Goal: Transaction & Acquisition: Book appointment/travel/reservation

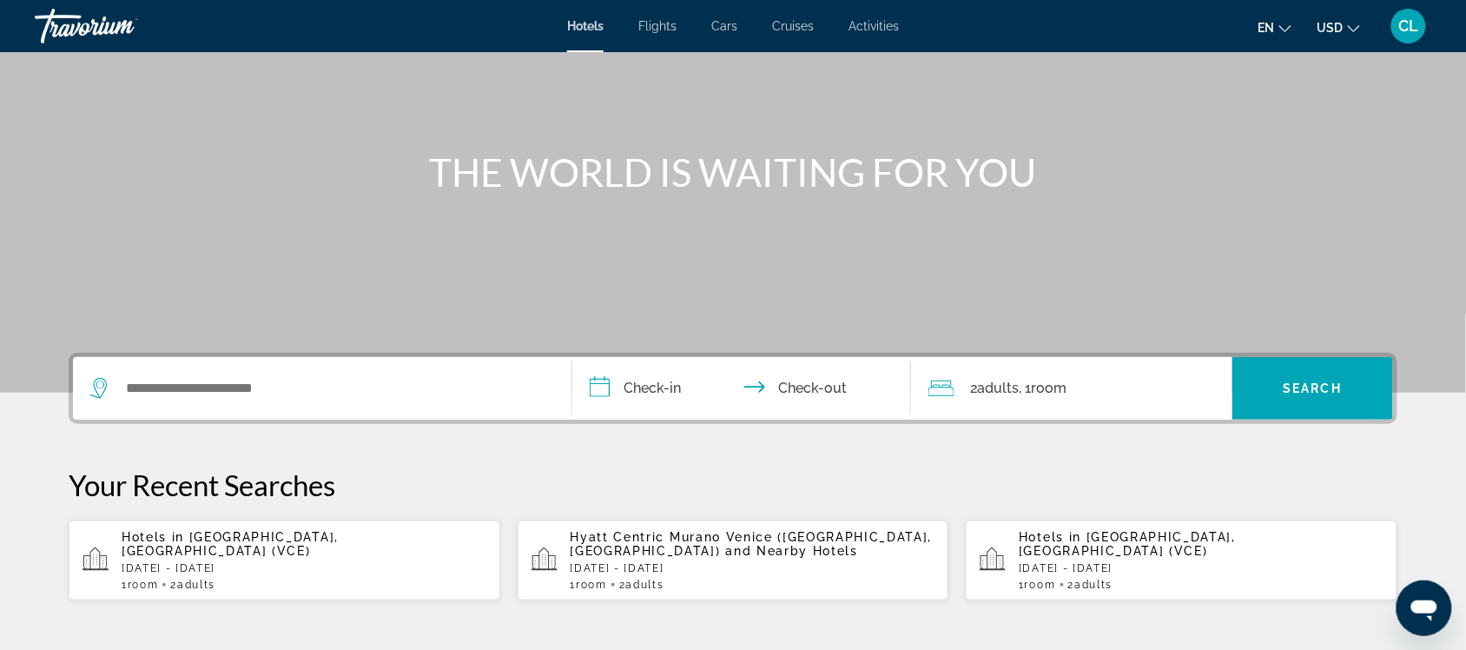
scroll to position [109, 0]
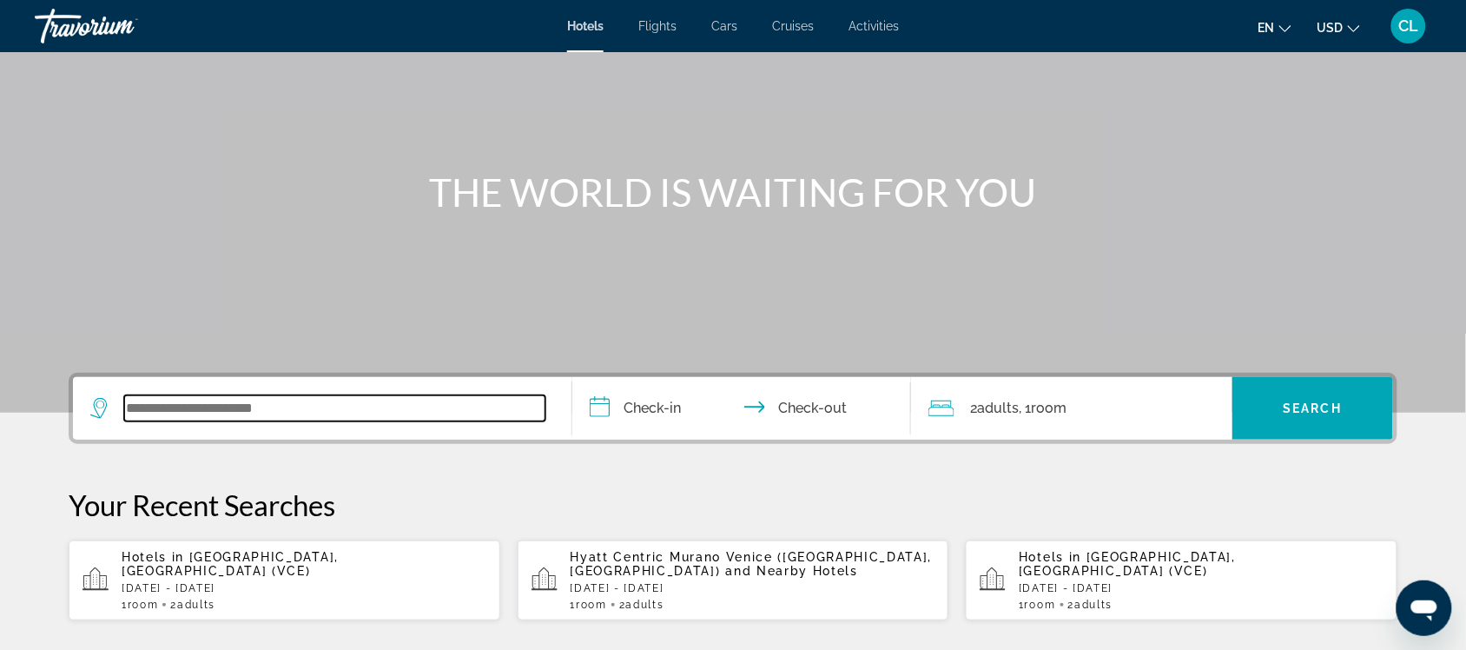
click at [130, 409] on input "Search widget" at bounding box center [334, 408] width 421 height 26
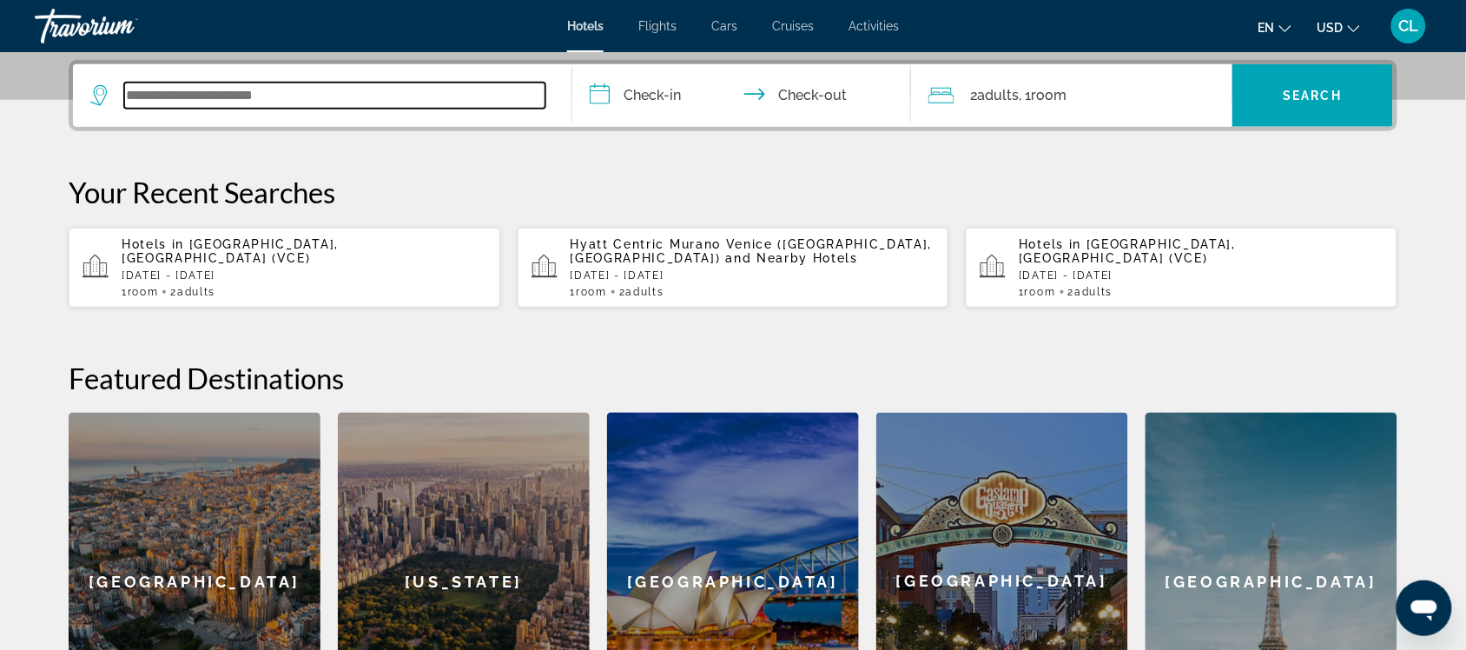
scroll to position [424, 0]
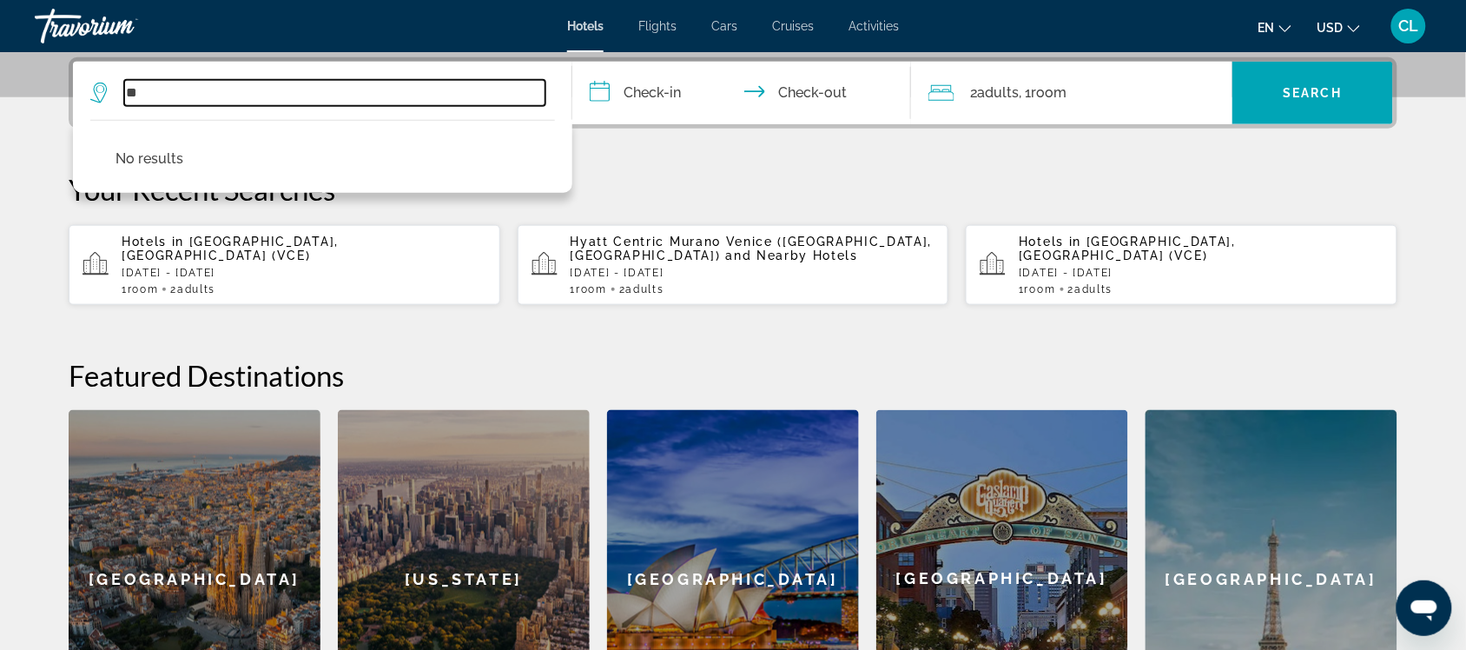
type input "*"
click at [130, 89] on input "Search widget" at bounding box center [334, 93] width 421 height 26
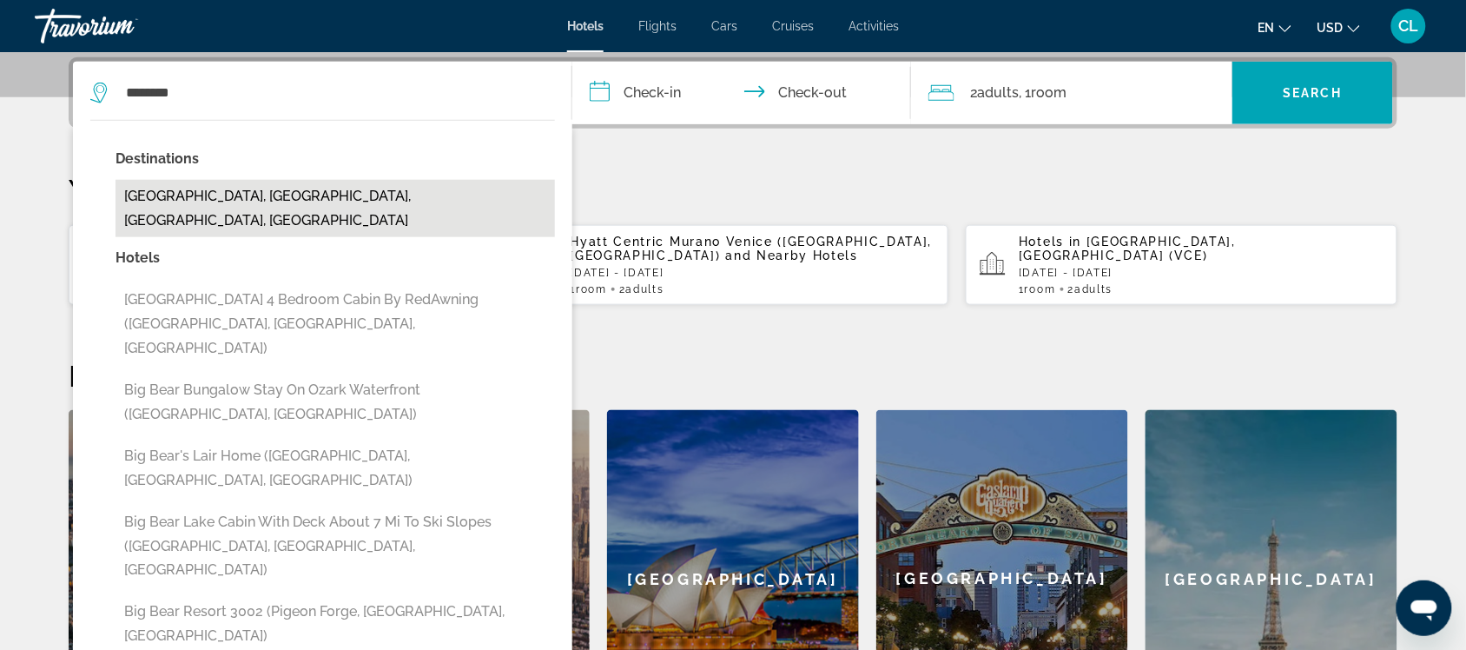
click at [197, 192] on button "[GEOGRAPHIC_DATA], [GEOGRAPHIC_DATA], [GEOGRAPHIC_DATA], [GEOGRAPHIC_DATA]" at bounding box center [336, 208] width 440 height 57
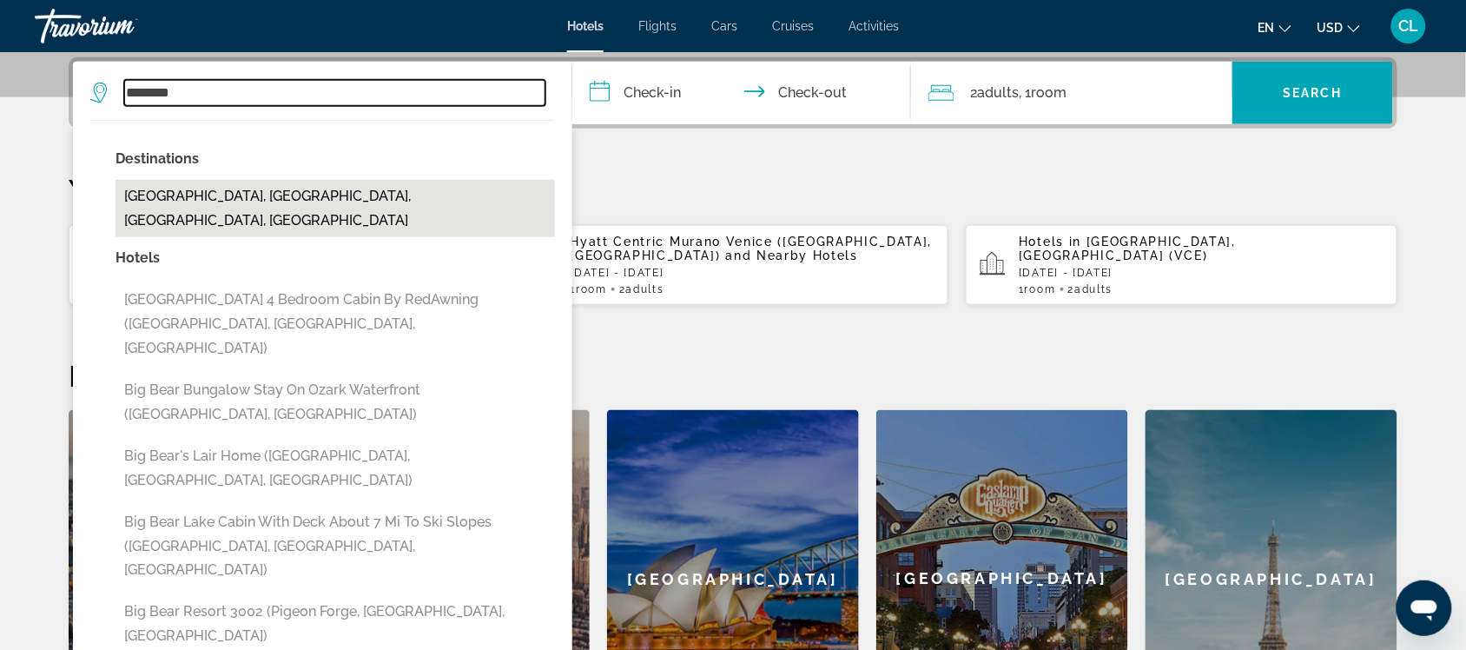
type input "**********"
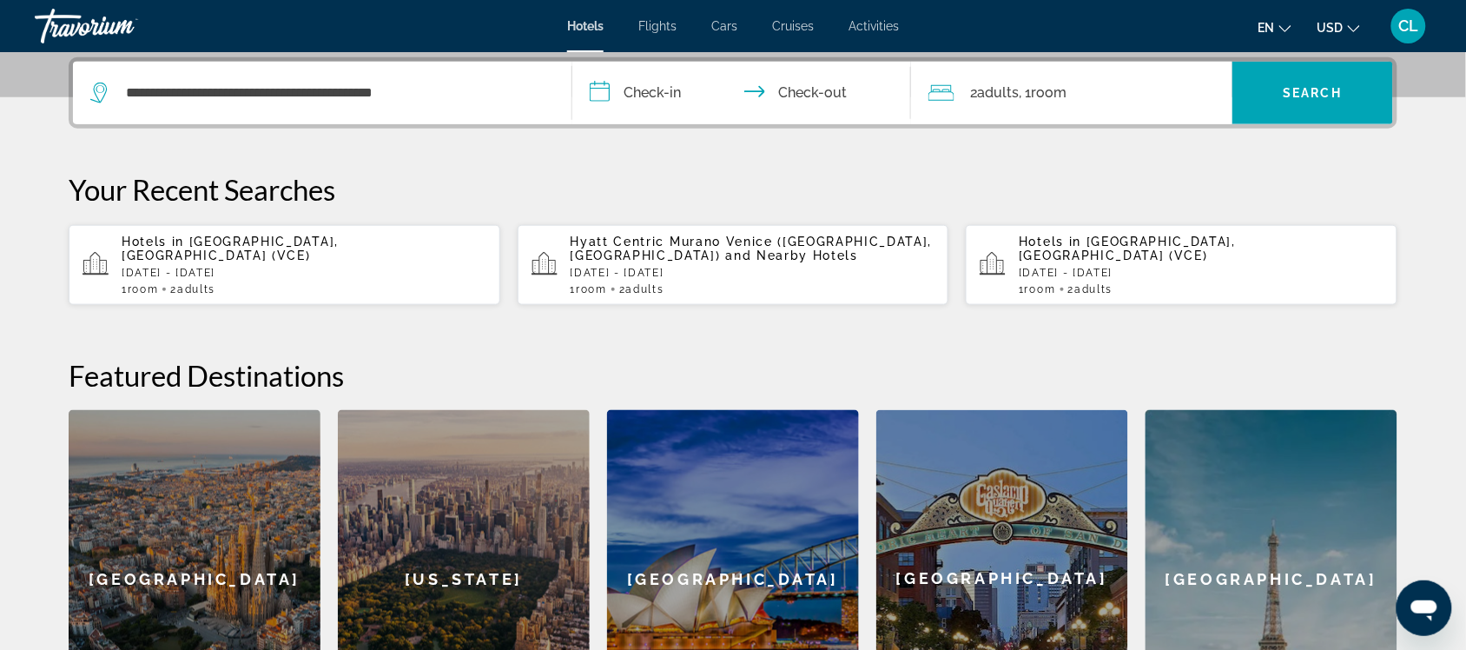
click at [597, 89] on input "**********" at bounding box center [745, 96] width 346 height 68
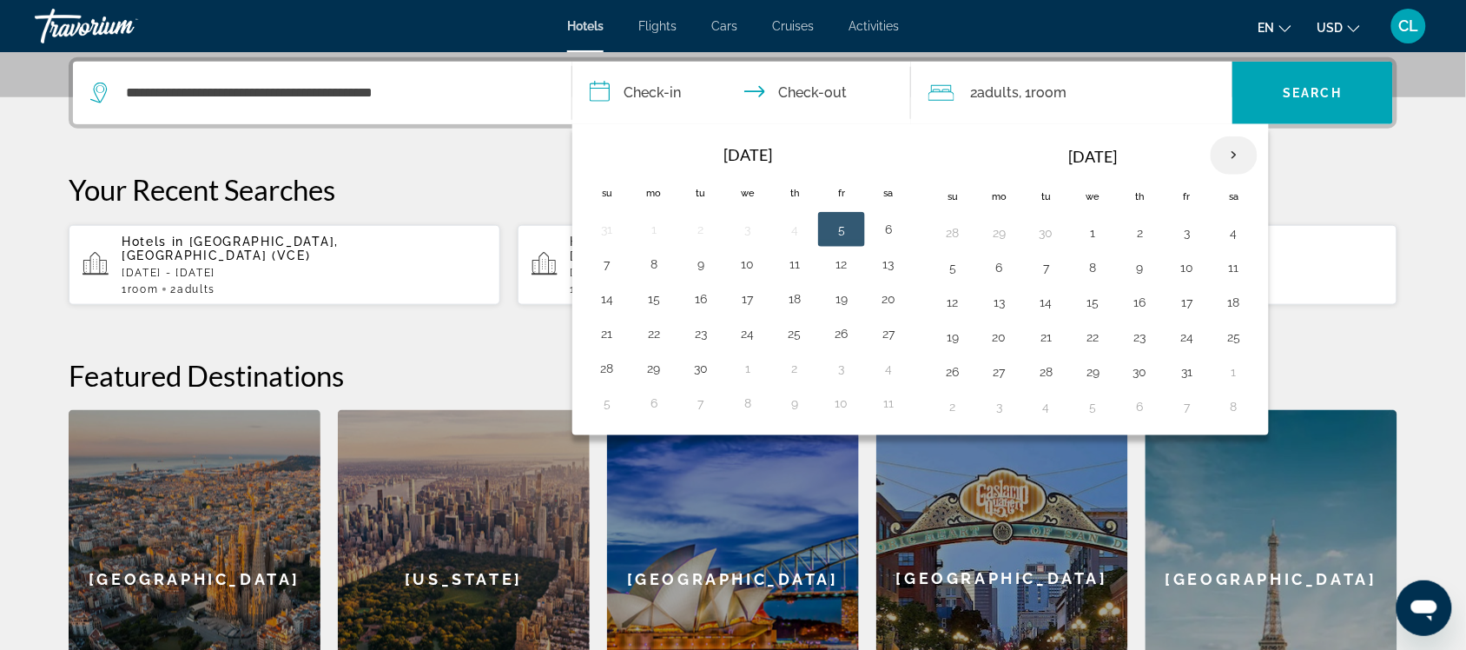
click at [1238, 154] on th "Next month" at bounding box center [1234, 155] width 47 height 38
click at [949, 266] on button "2" at bounding box center [953, 267] width 28 height 24
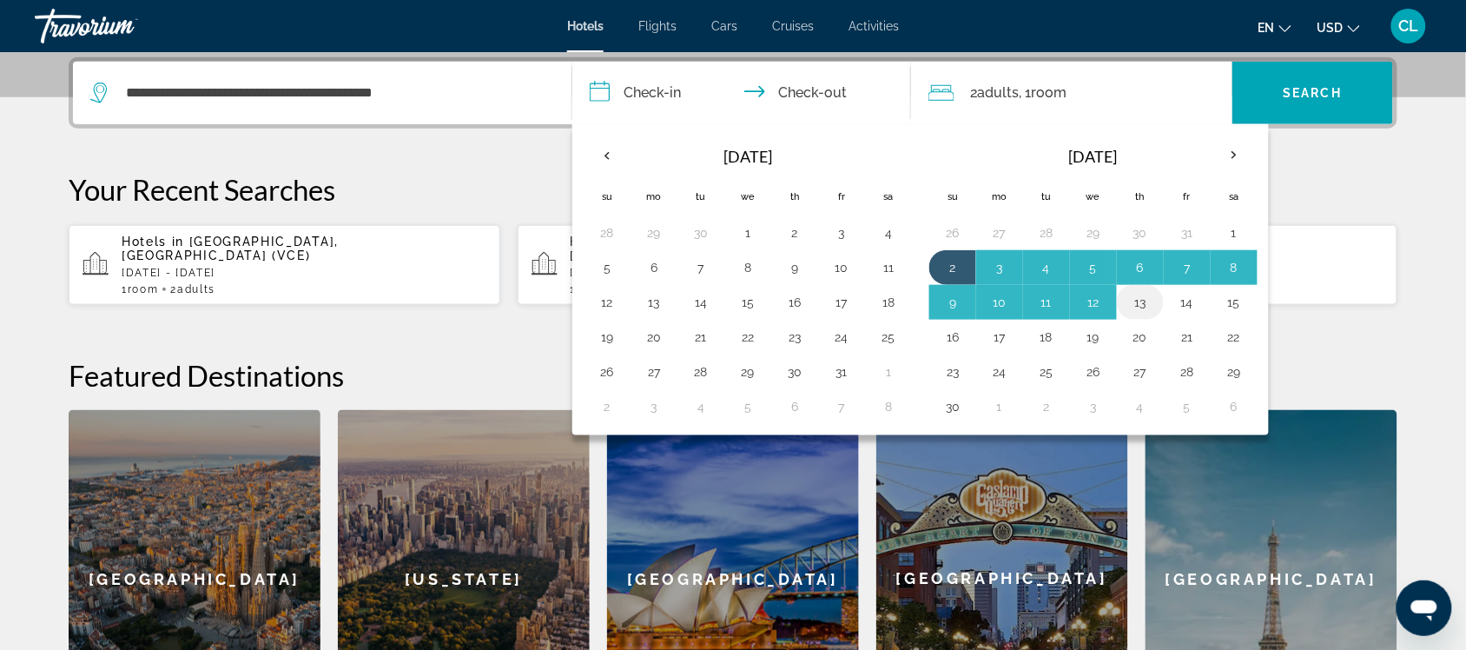
click at [1142, 298] on button "13" at bounding box center [1141, 302] width 28 height 24
type input "**********"
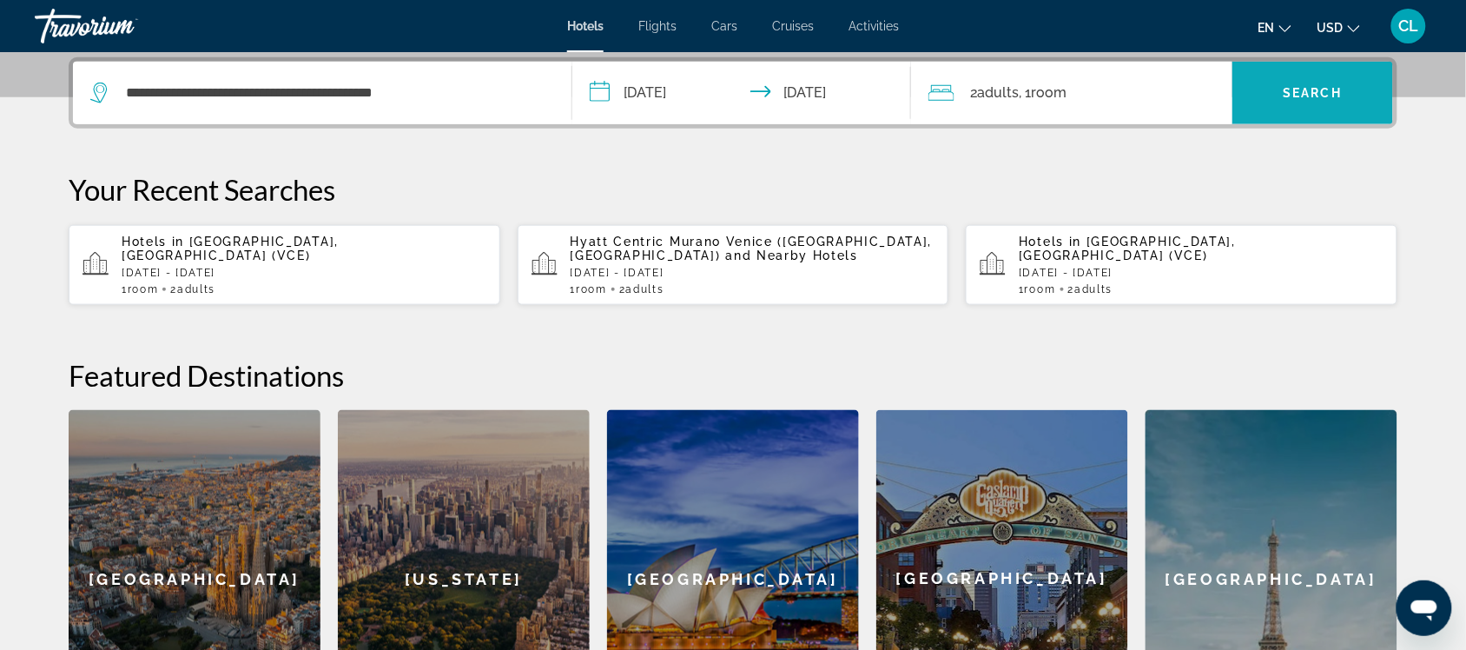
click at [1301, 83] on span "Search widget" at bounding box center [1313, 93] width 161 height 42
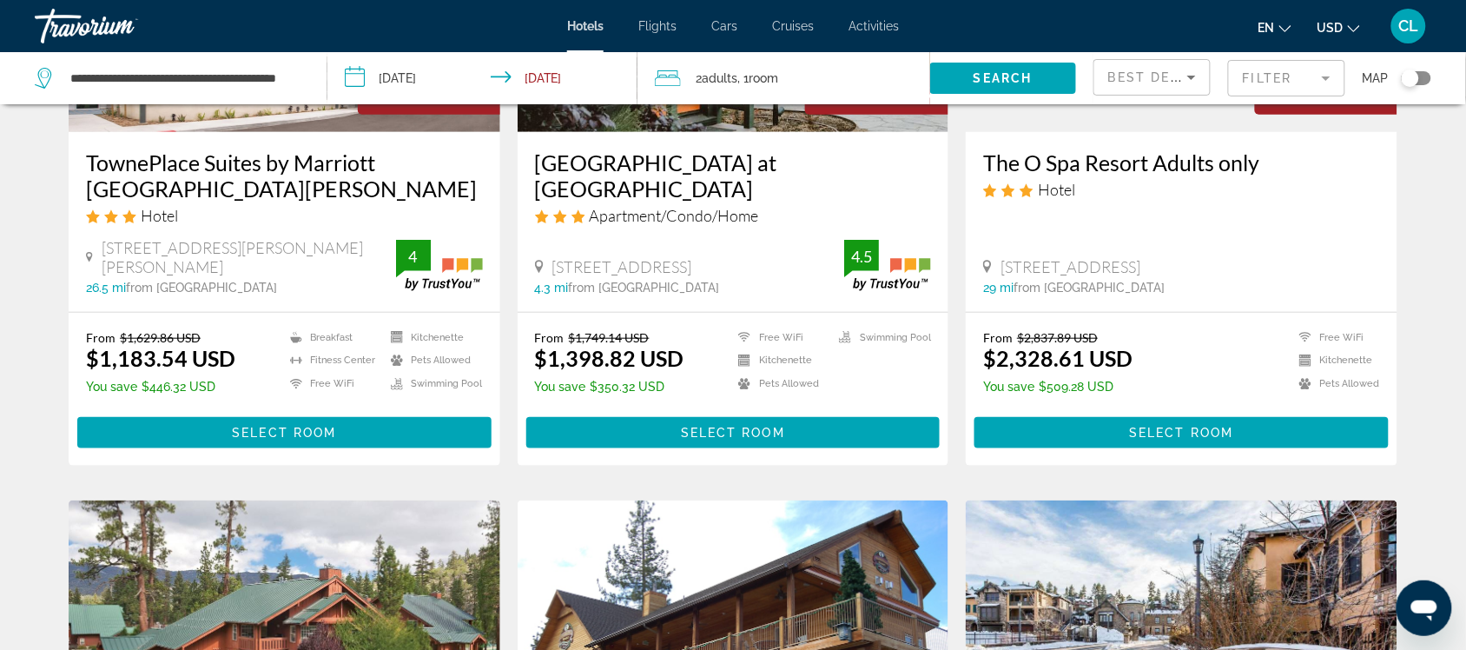
scroll to position [109, 0]
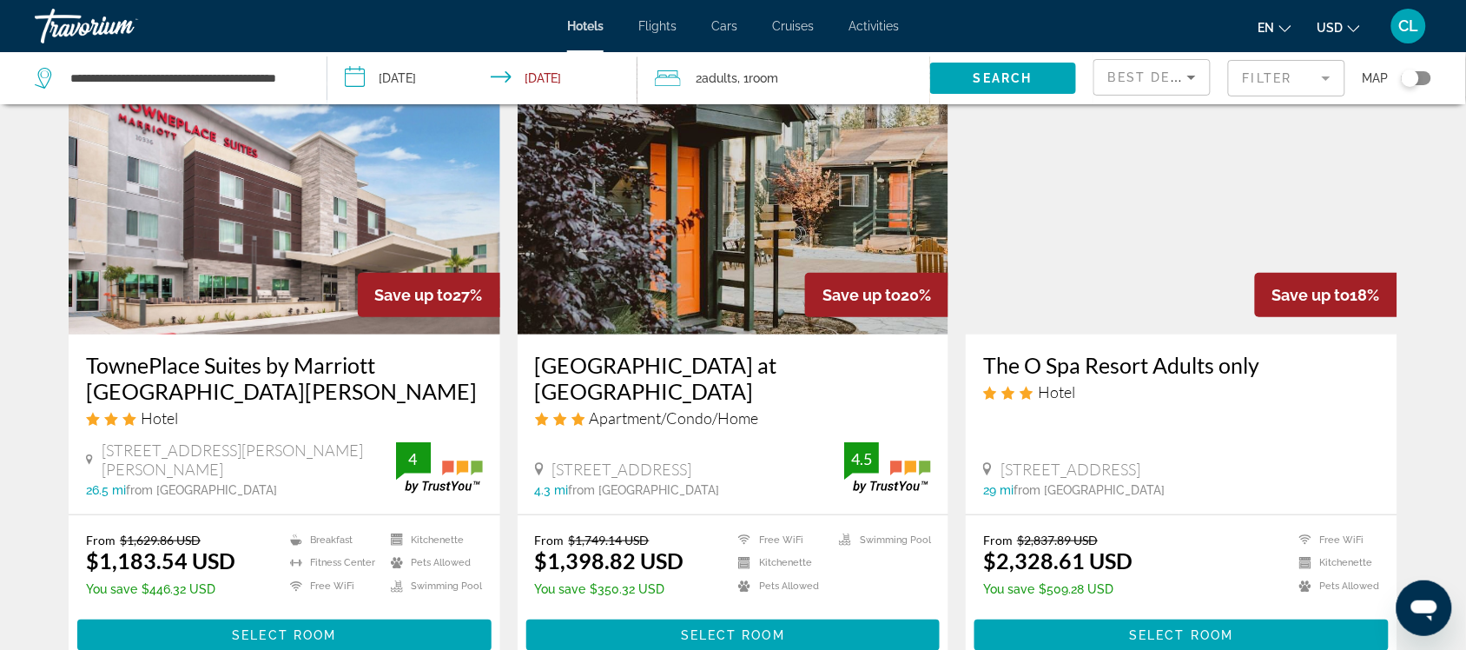
click at [1356, 20] on mat-icon "Change currency" at bounding box center [1354, 26] width 12 height 12
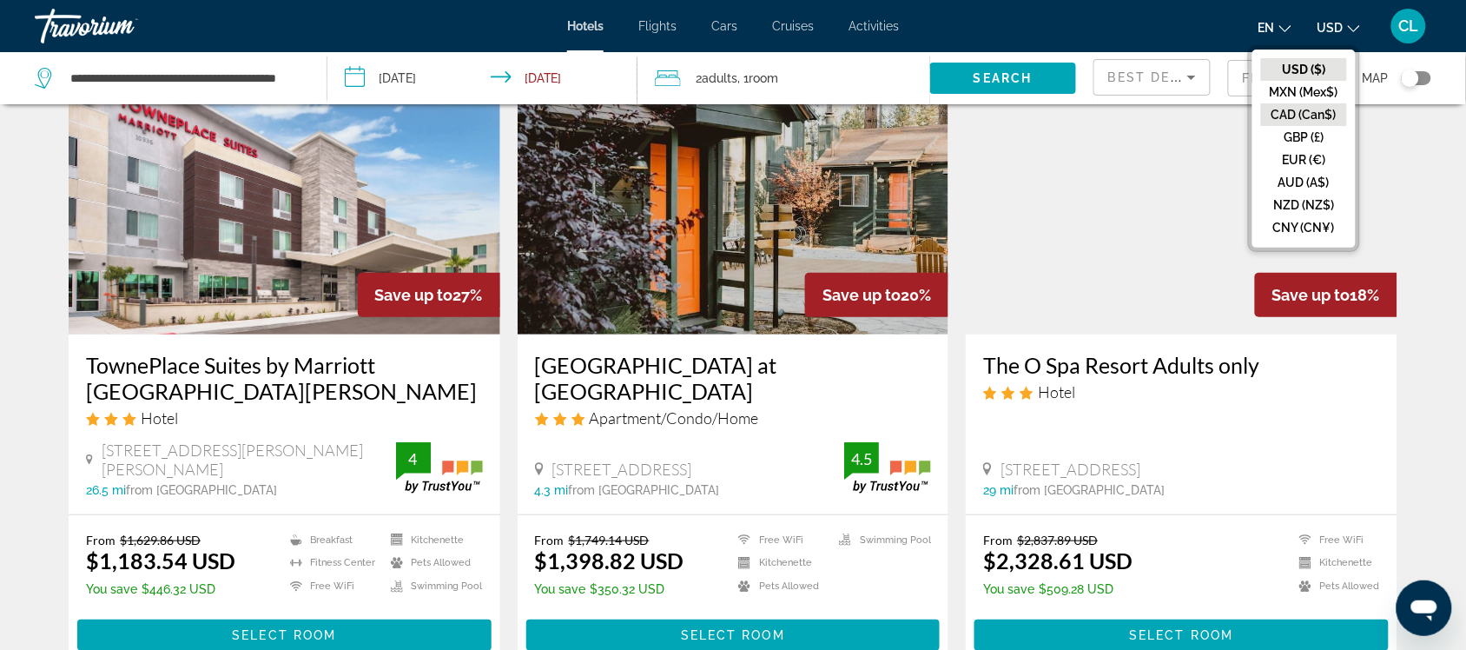
click at [1287, 117] on button "CAD (Can$)" at bounding box center [1304, 114] width 86 height 23
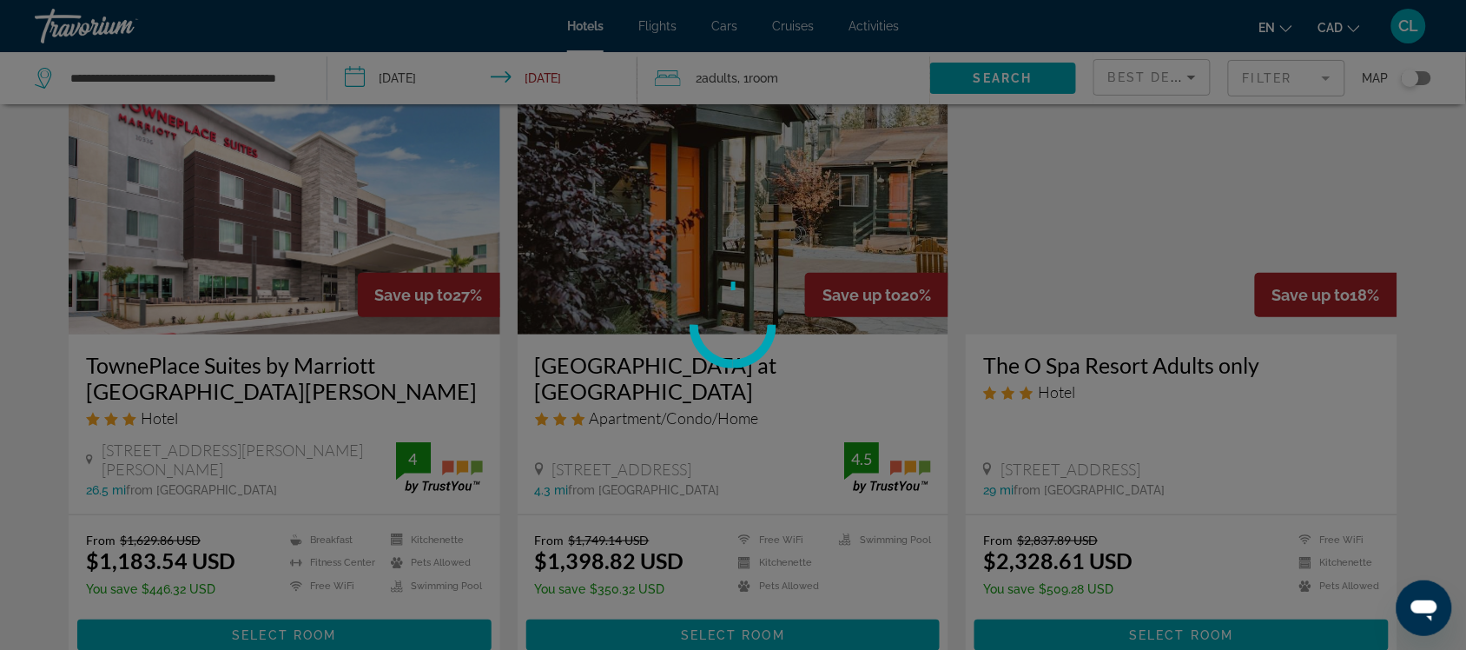
click at [974, 80] on div at bounding box center [733, 325] width 1466 height 650
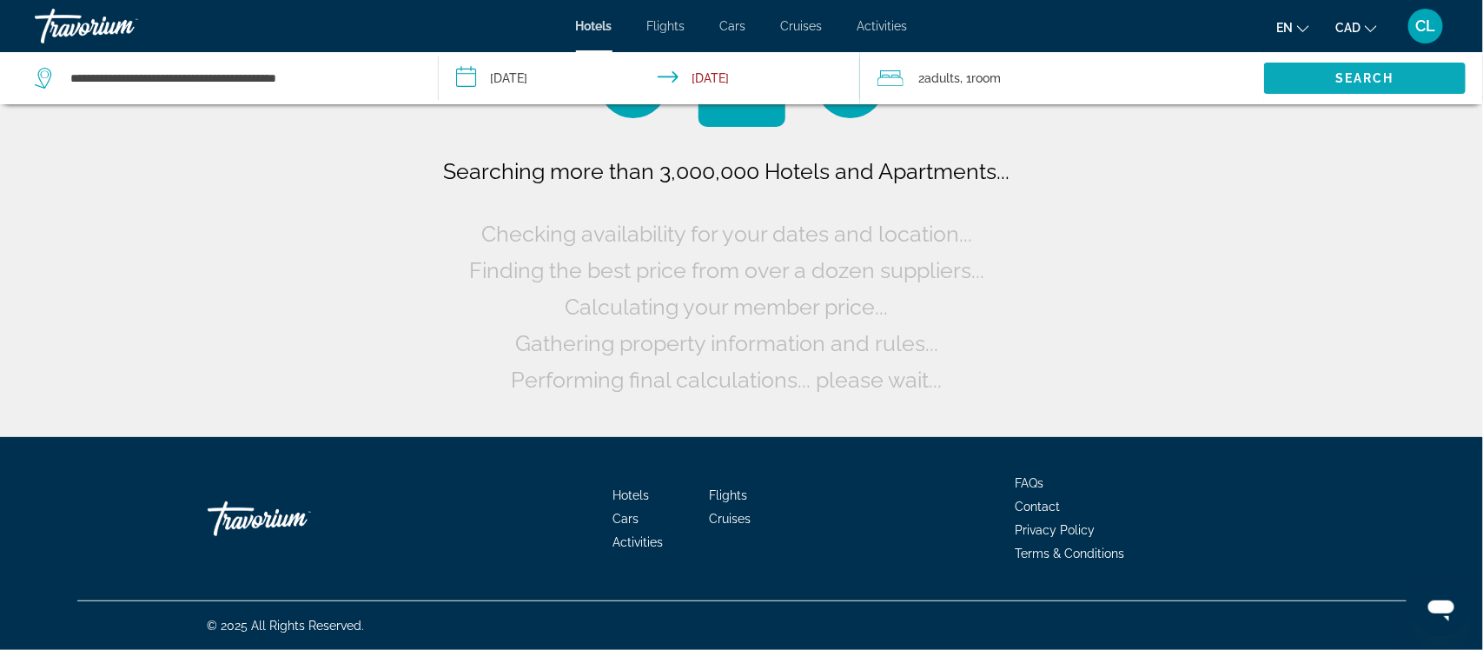
click at [1355, 76] on span "Search" at bounding box center [1364, 78] width 59 height 14
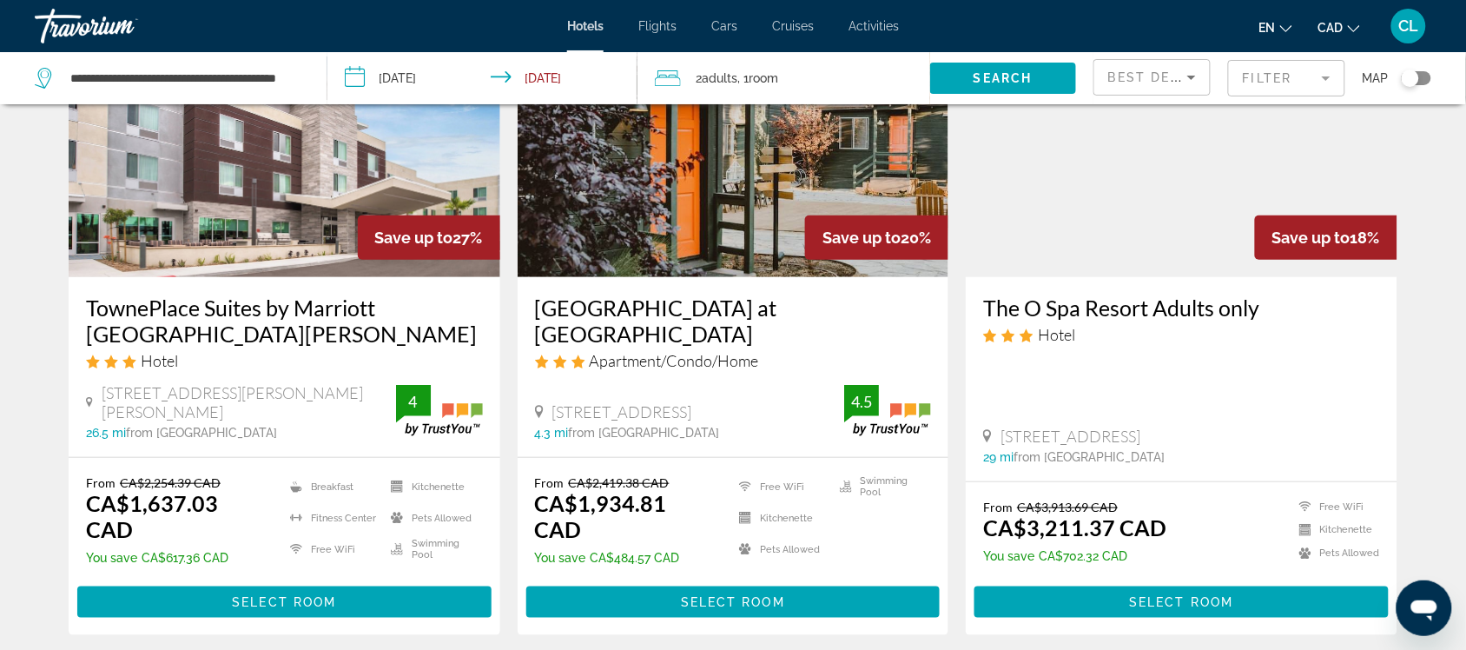
scroll to position [217, 0]
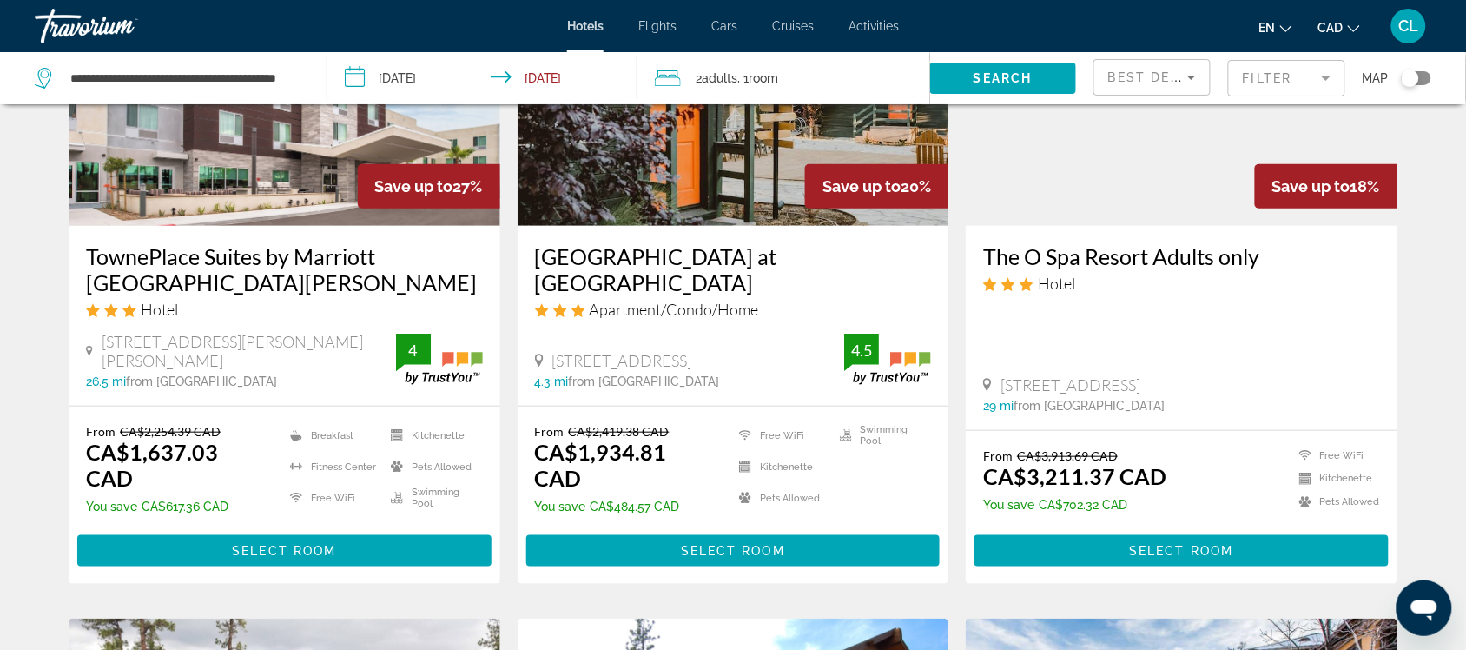
click at [233, 544] on span "Select Room" at bounding box center [284, 551] width 104 height 14
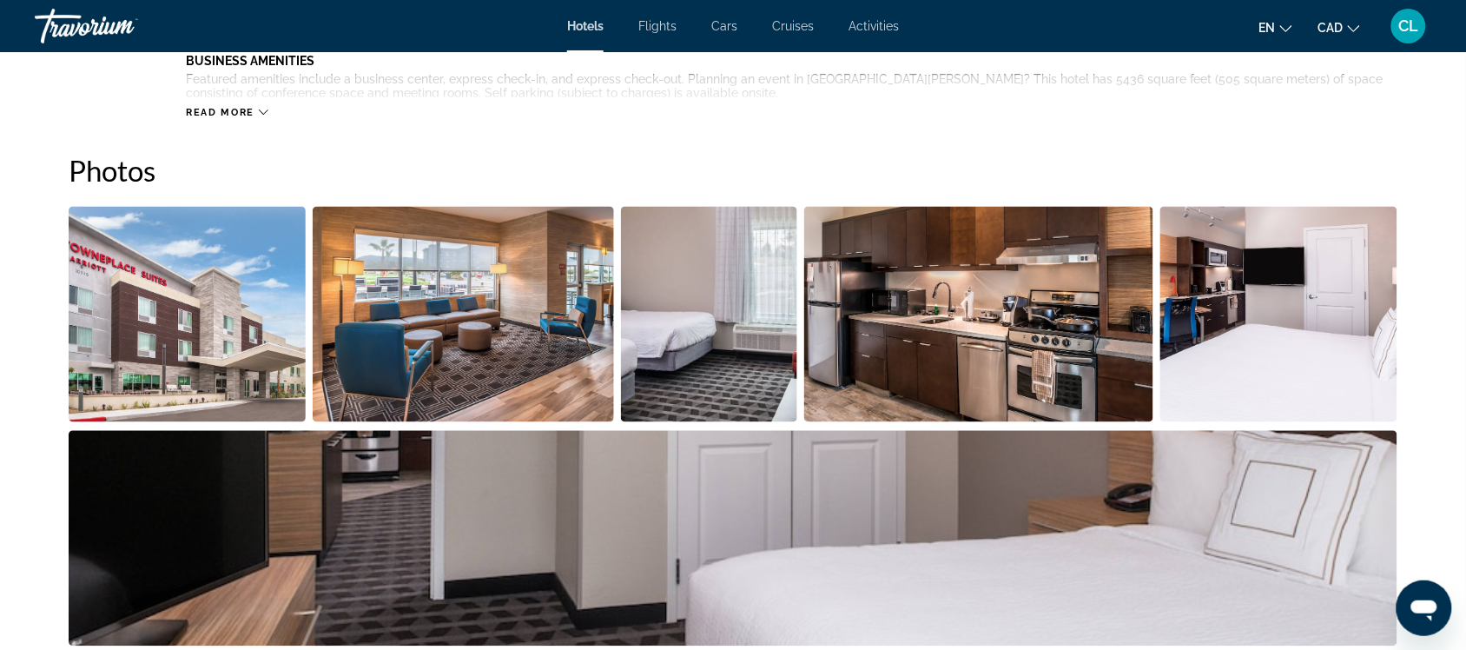
scroll to position [760, 0]
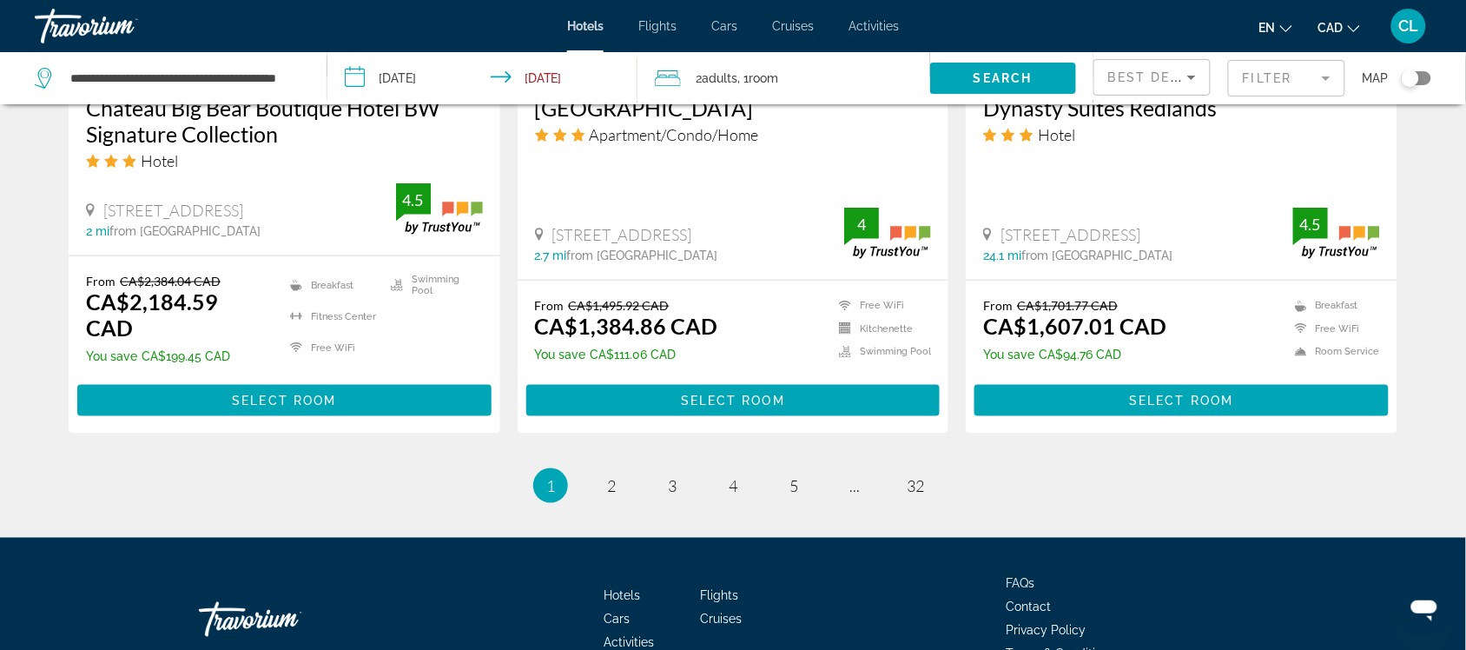
scroll to position [2380, 0]
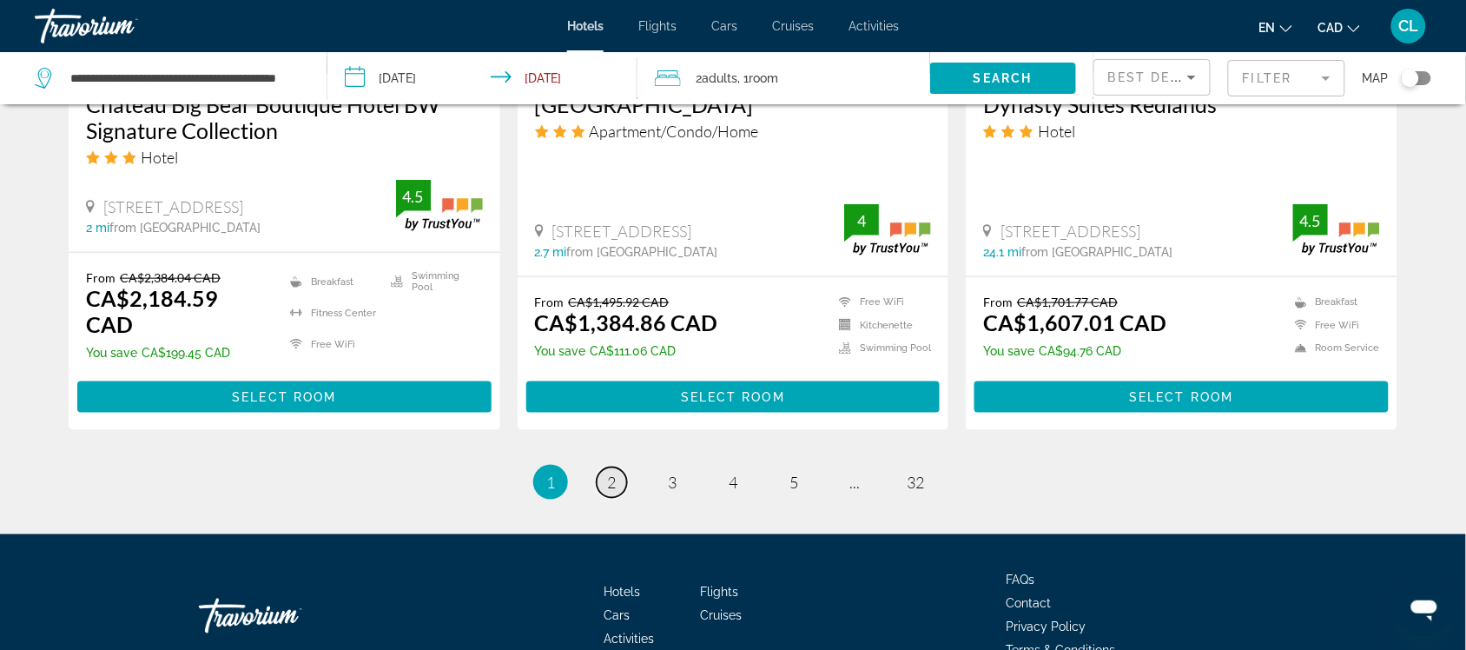
click at [609, 473] on span "2" at bounding box center [611, 482] width 9 height 19
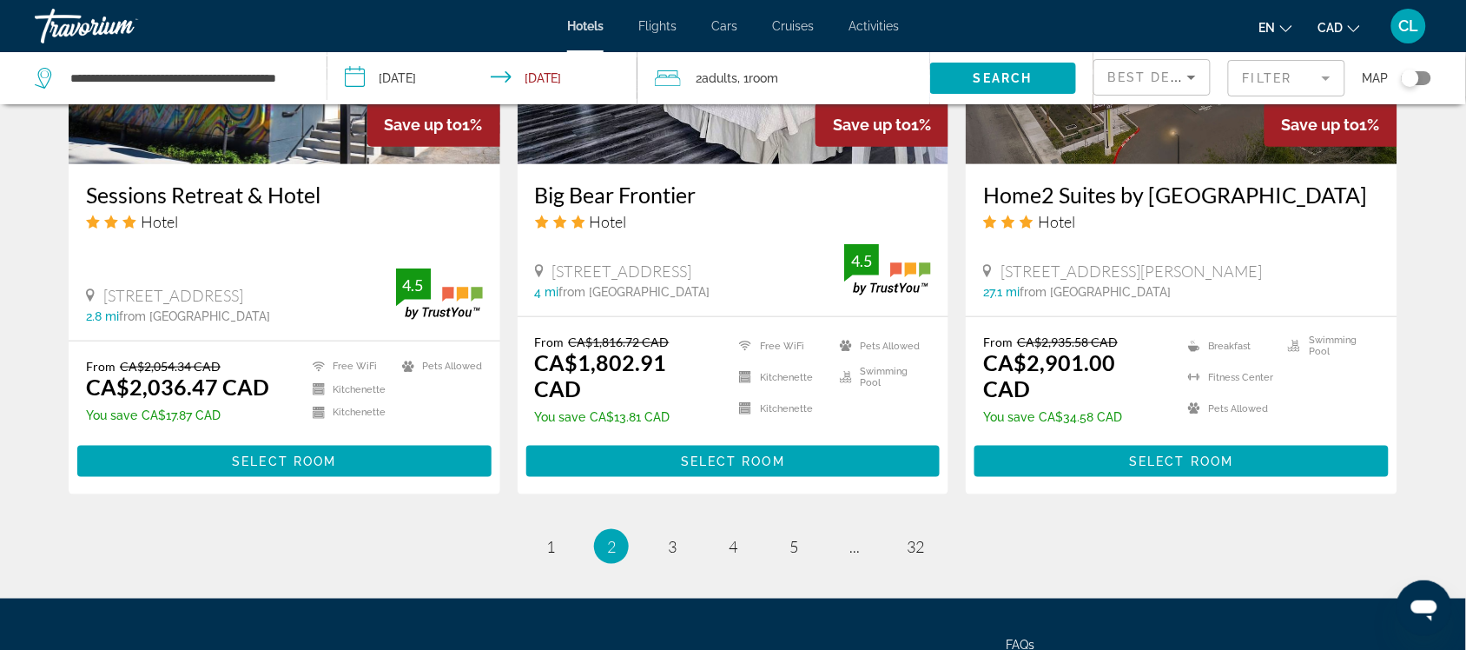
scroll to position [2303, 0]
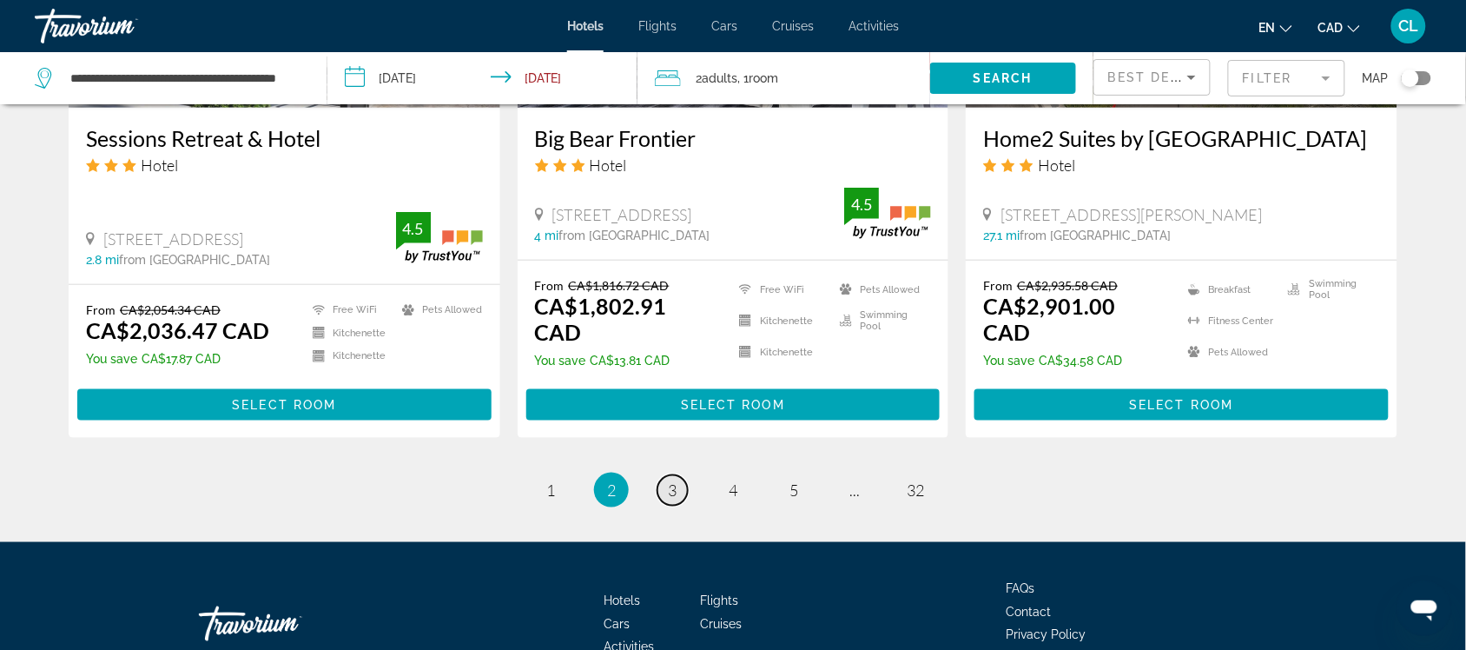
click at [671, 480] on span "3" at bounding box center [672, 489] width 9 height 19
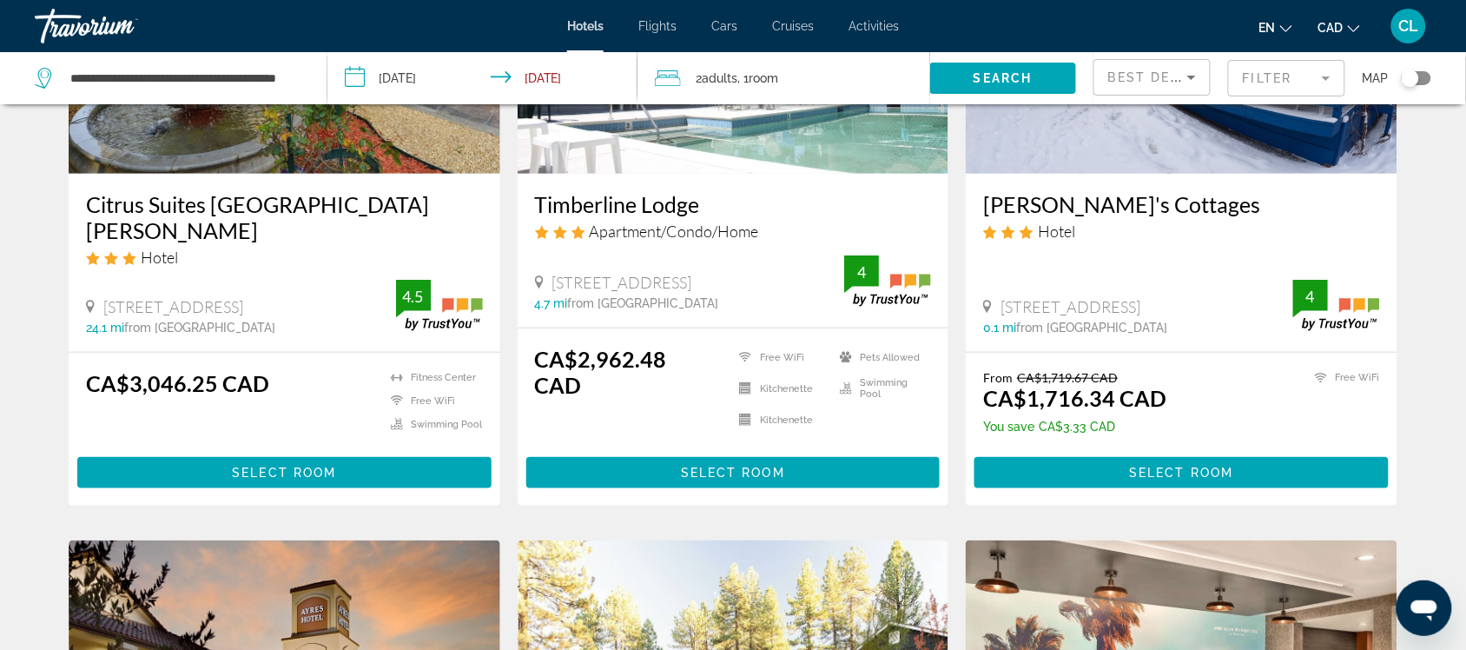
scroll to position [217, 0]
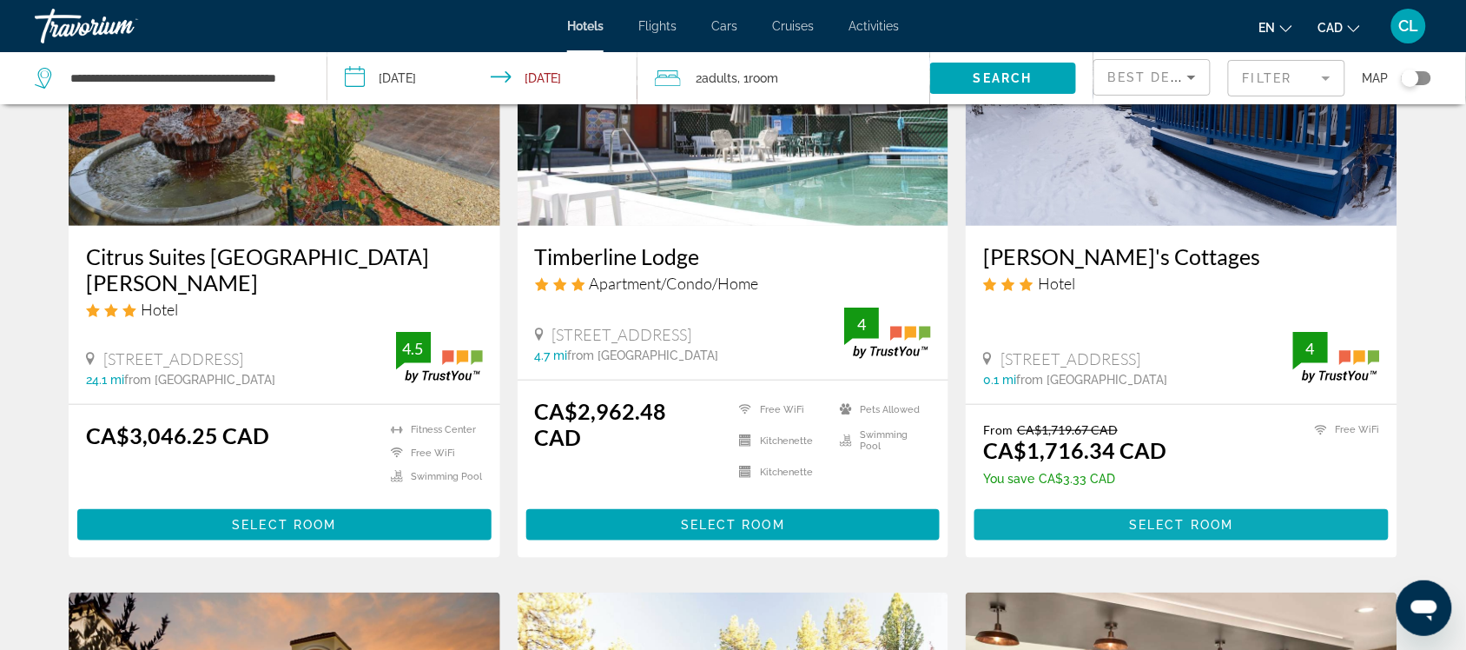
click at [1181, 518] on span "Select Room" at bounding box center [1182, 525] width 104 height 14
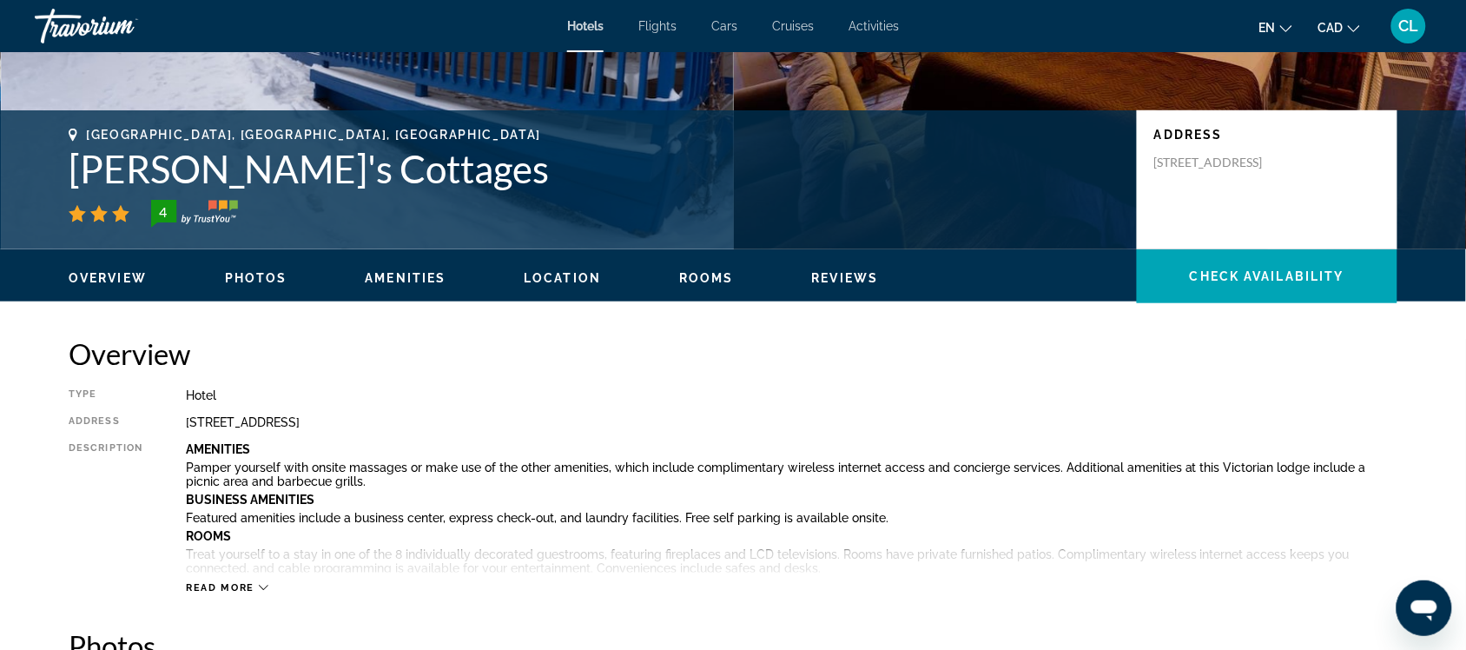
scroll to position [217, 0]
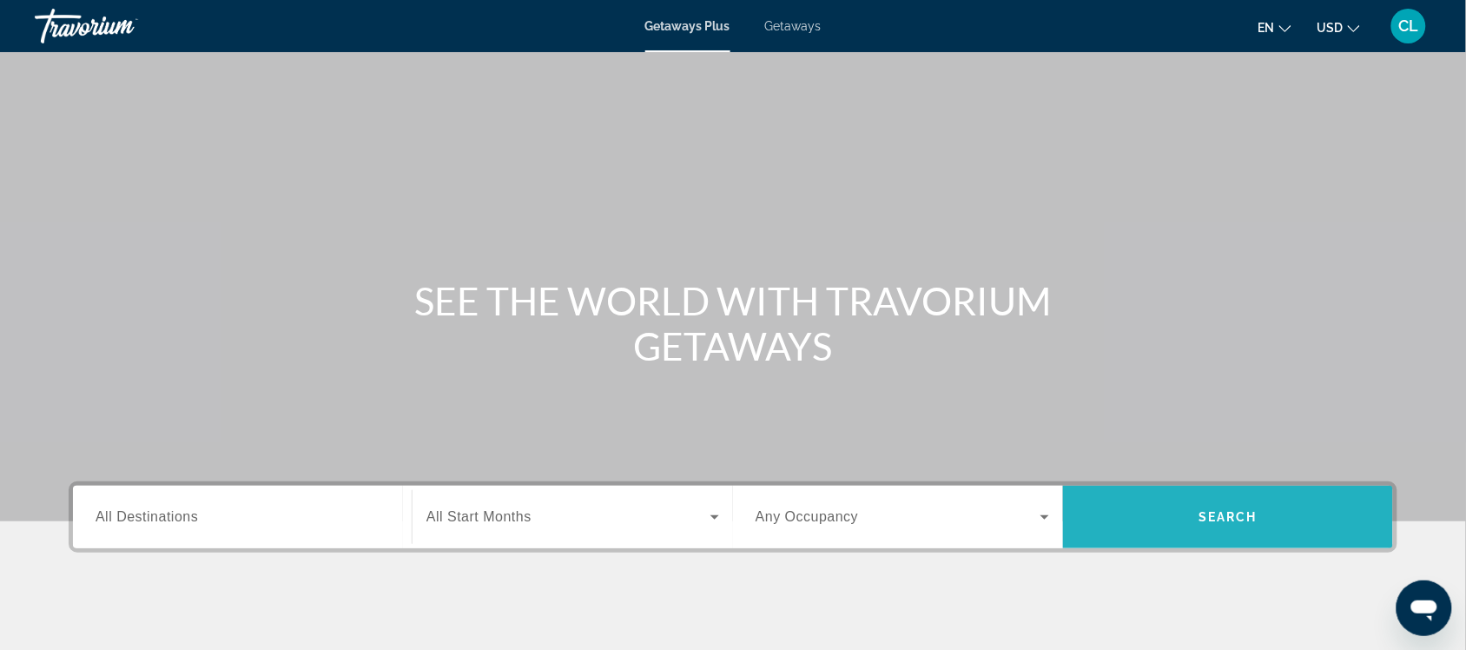
click at [1182, 515] on span "Search widget" at bounding box center [1228, 517] width 330 height 42
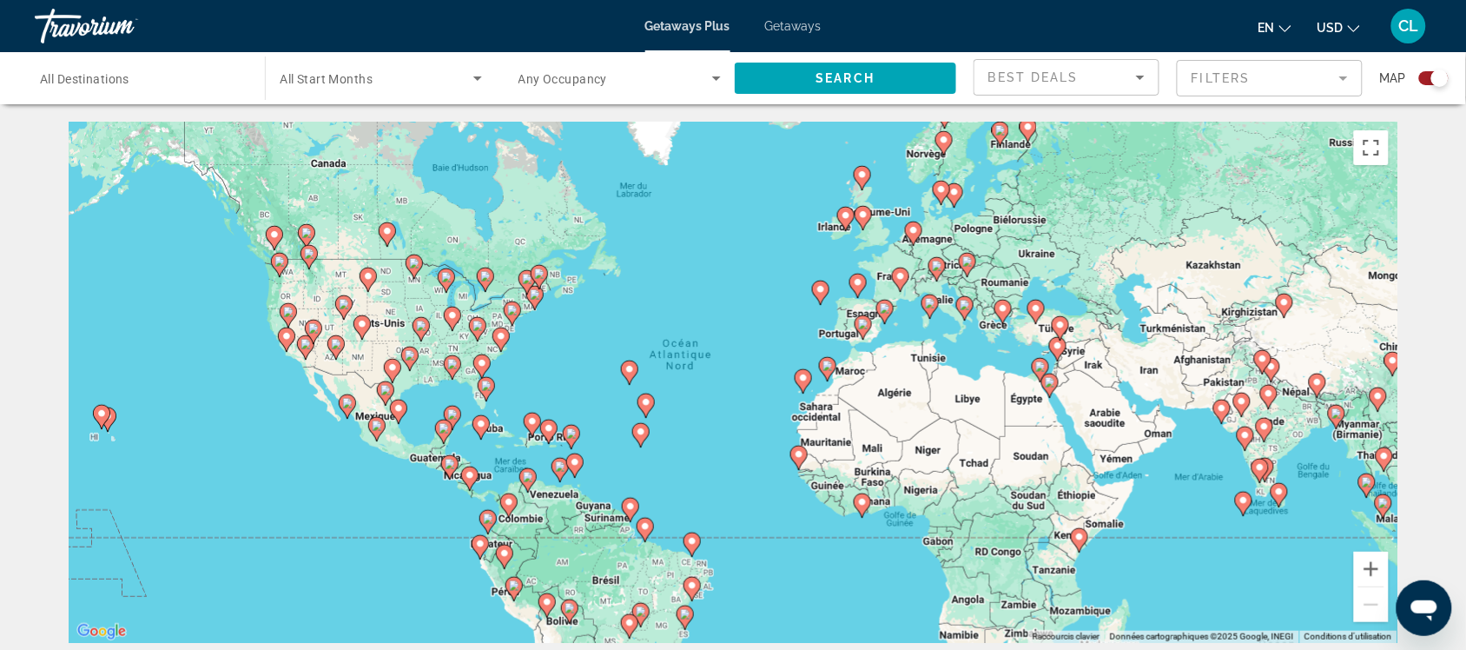
click at [896, 274] on image "Main content" at bounding box center [901, 276] width 10 height 10
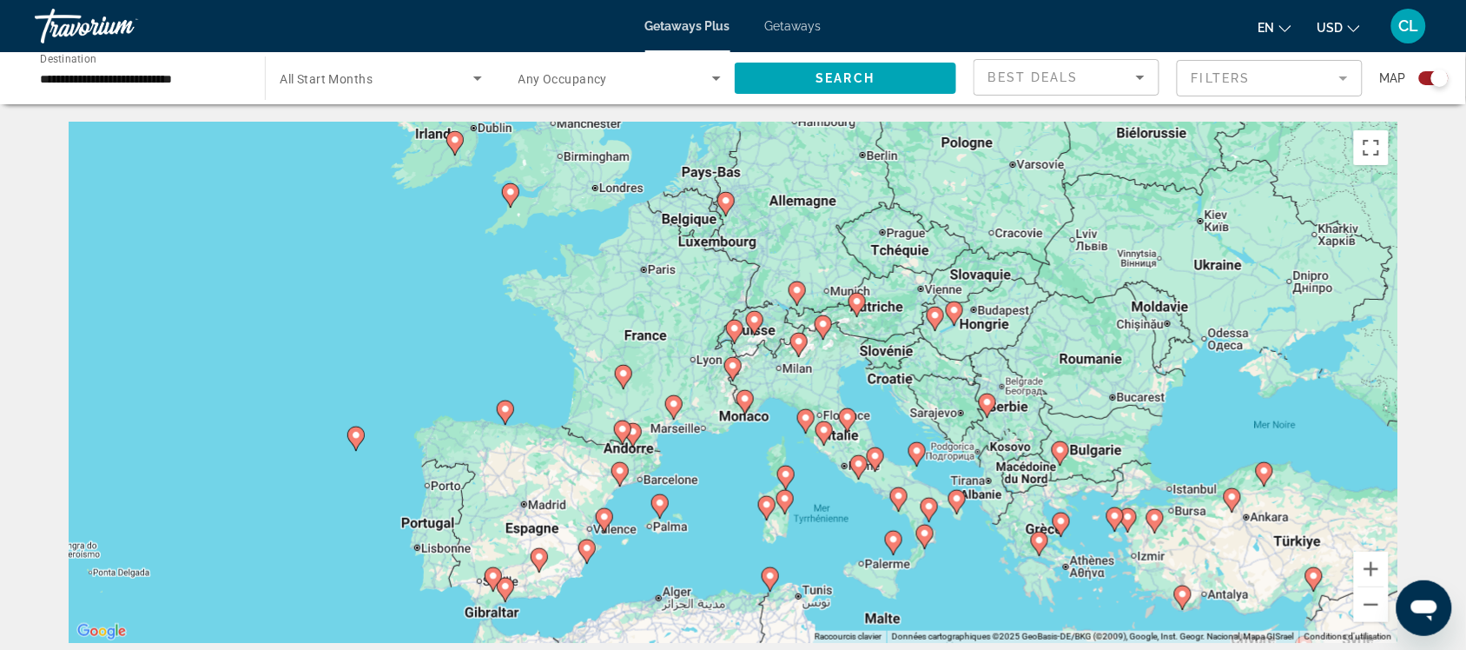
click at [673, 407] on image "Main content" at bounding box center [674, 404] width 10 height 10
type input "**********"
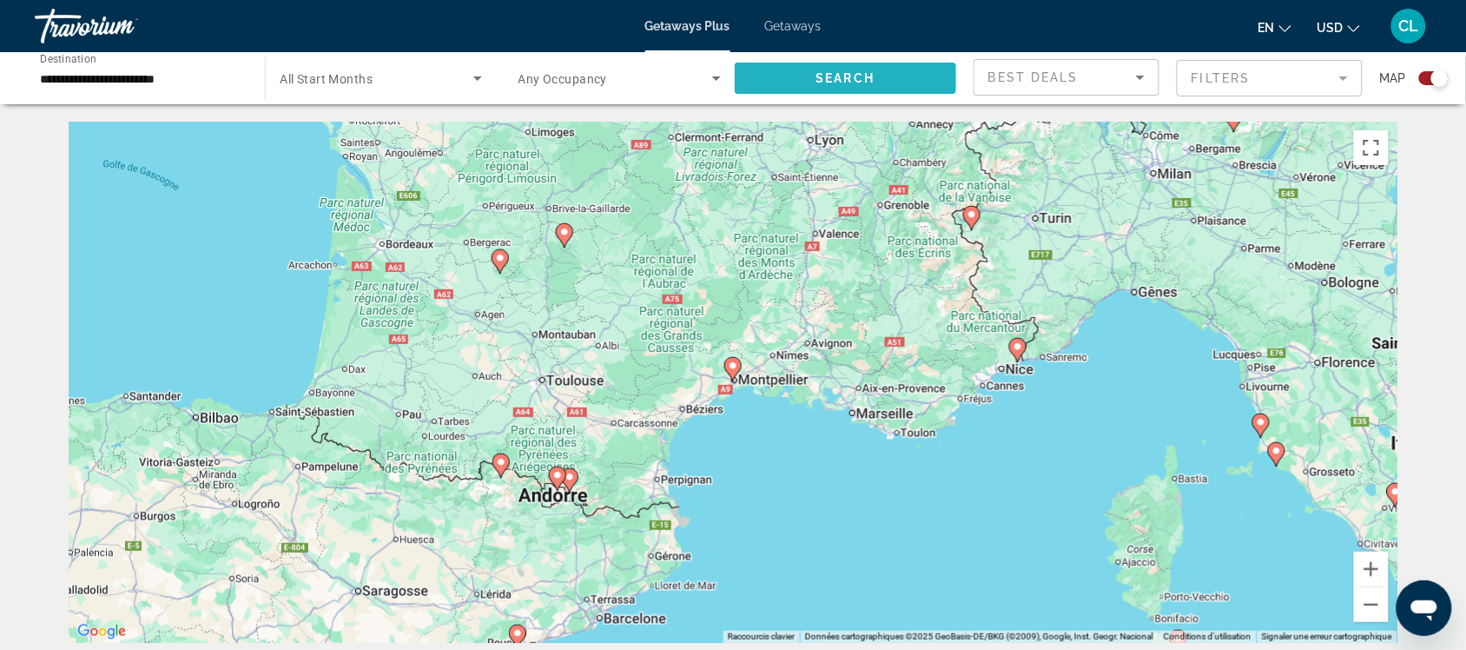
click at [845, 75] on span "Search" at bounding box center [846, 78] width 59 height 14
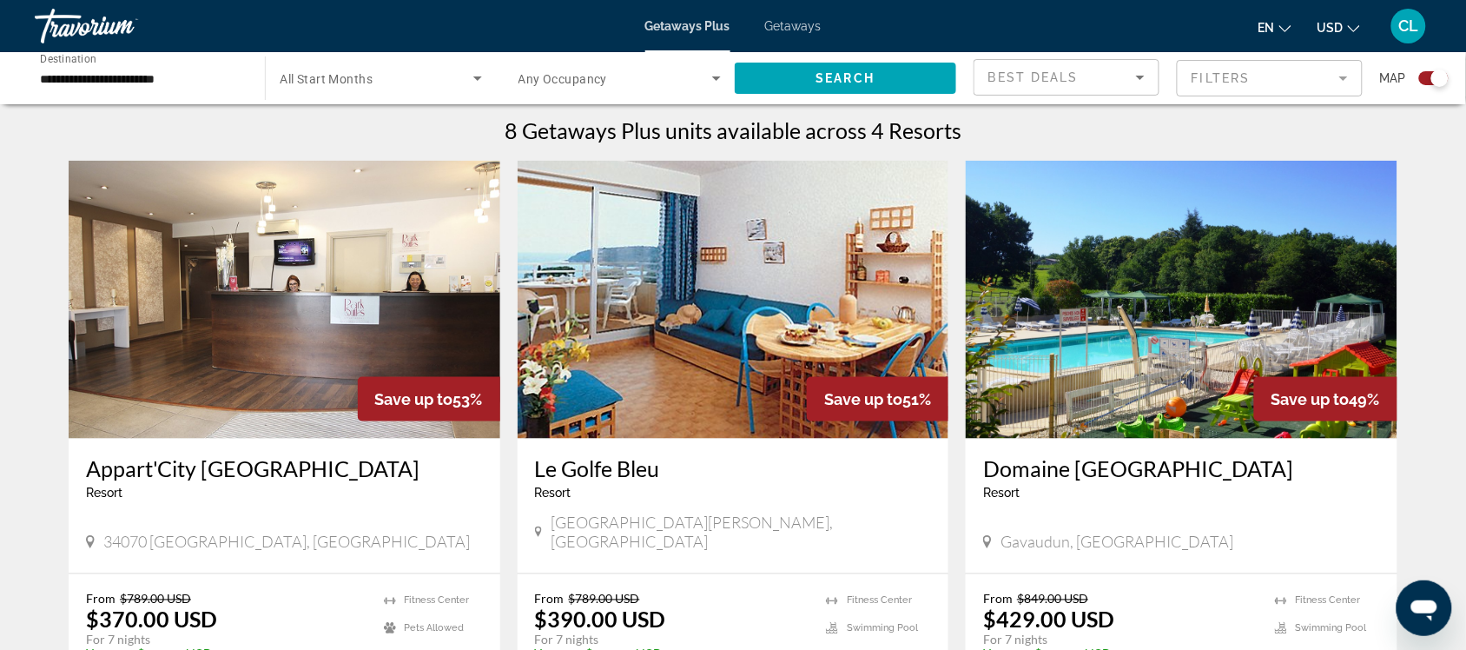
scroll to position [651, 0]
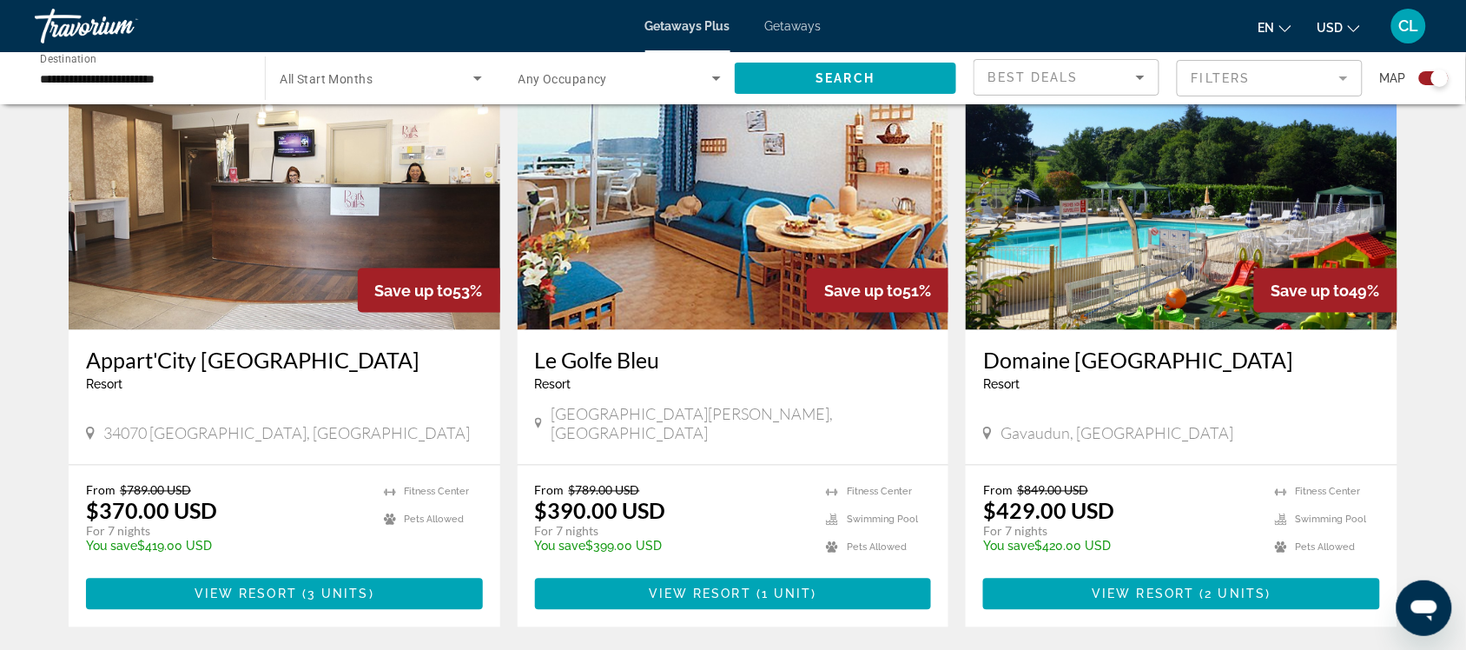
click at [1326, 24] on span "USD" at bounding box center [1331, 28] width 26 height 14
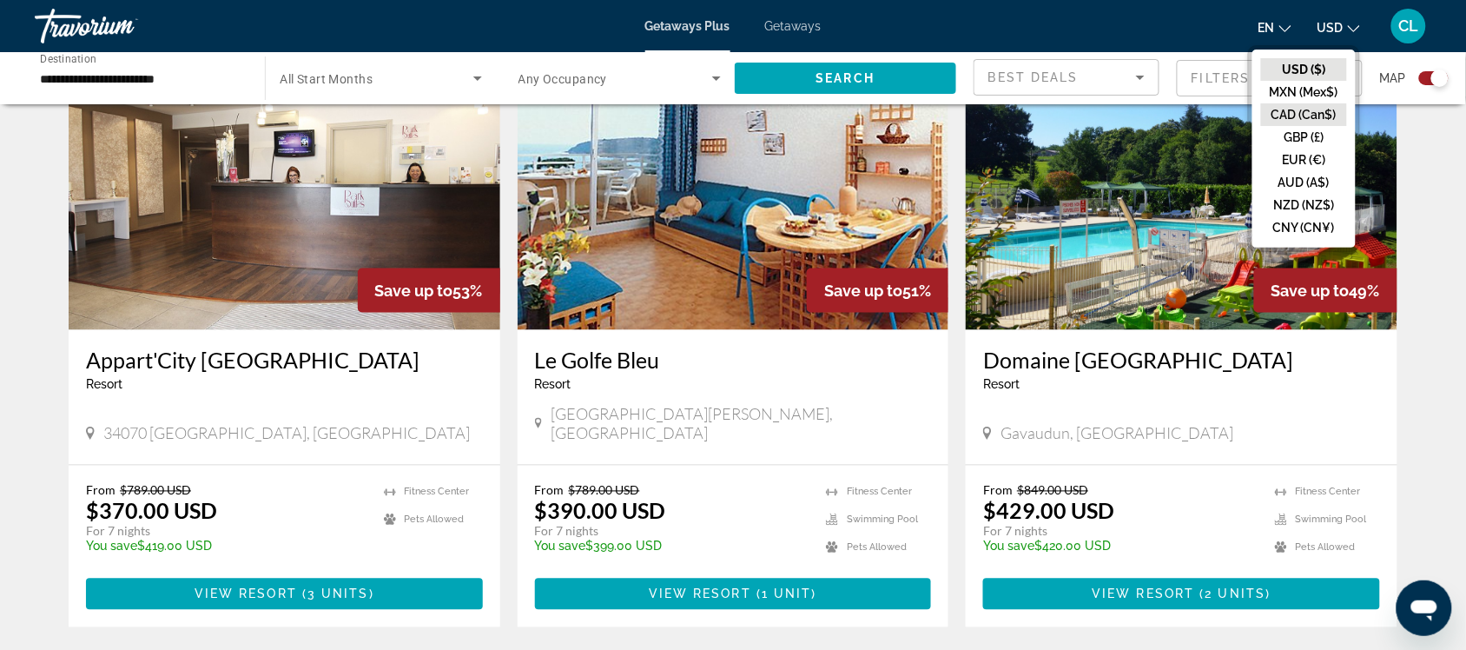
click at [1299, 117] on button "CAD (Can$)" at bounding box center [1304, 114] width 86 height 23
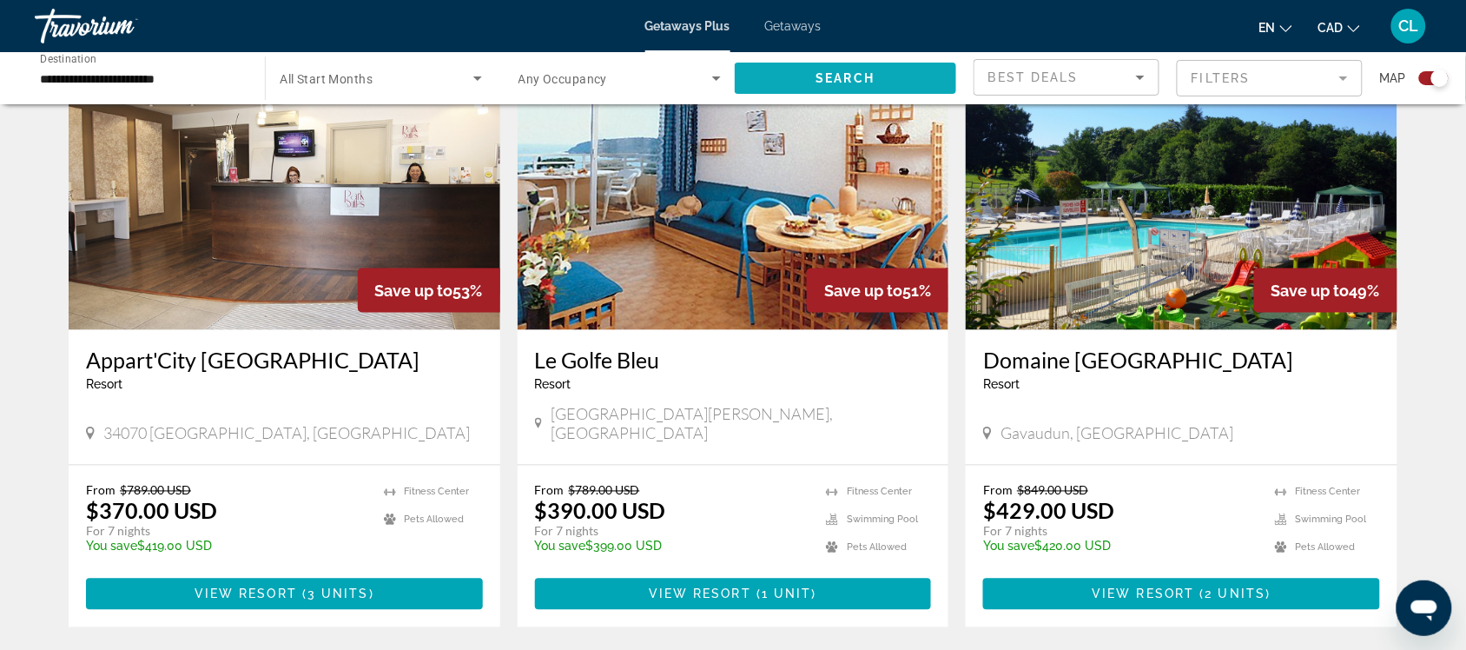
click at [843, 68] on span "Search widget" at bounding box center [846, 78] width 222 height 42
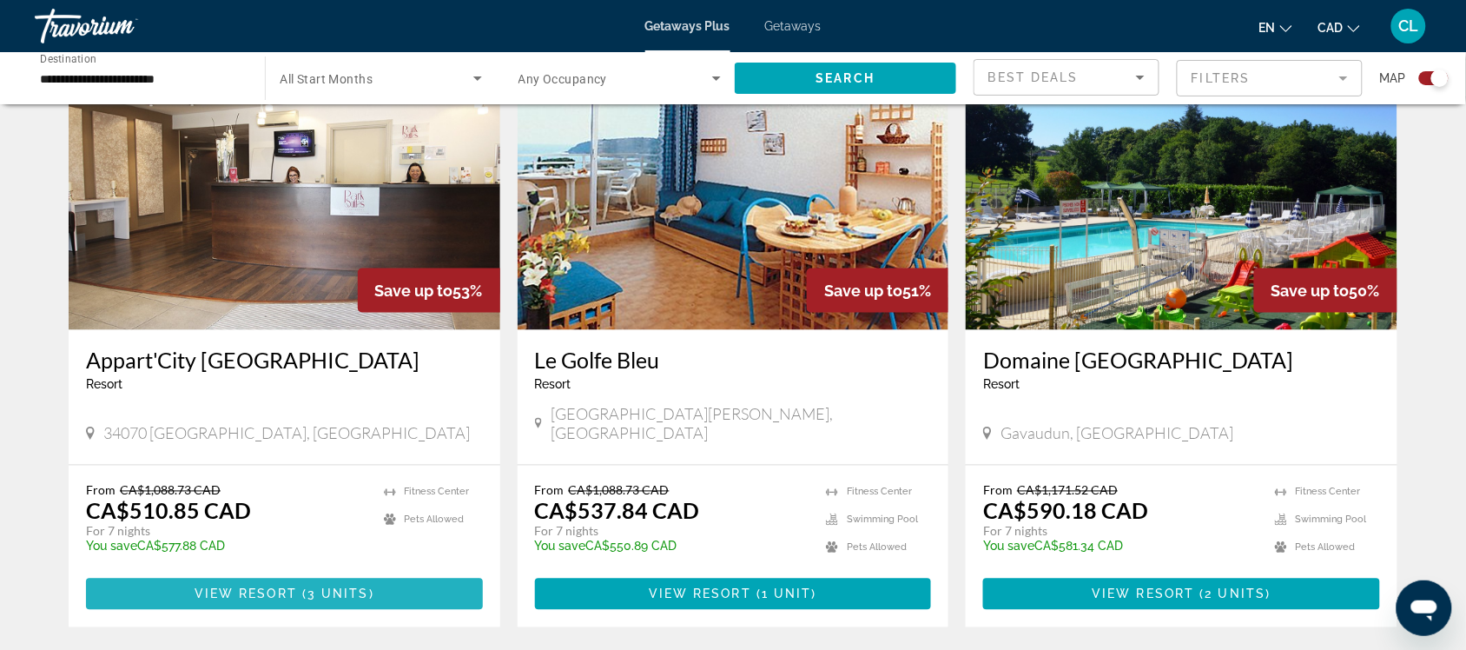
click at [309, 587] on span "3 units" at bounding box center [339, 594] width 62 height 14
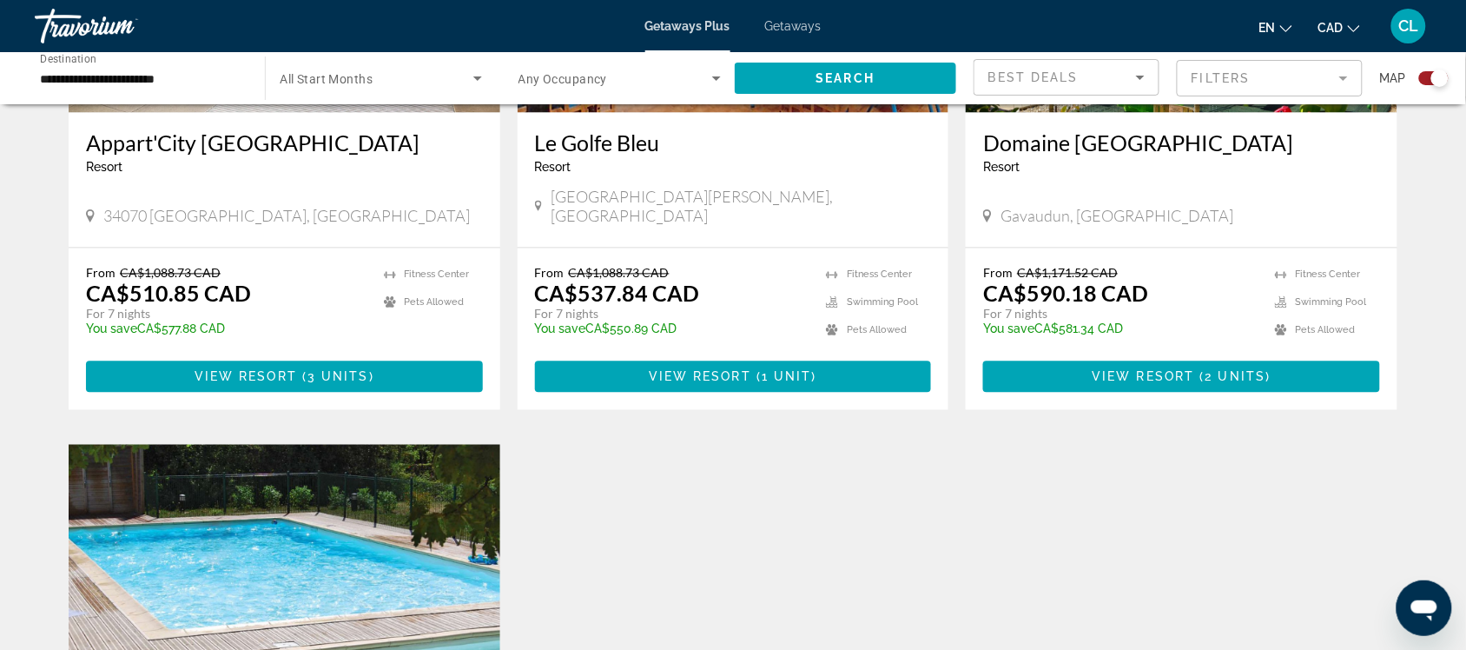
scroll to position [651, 0]
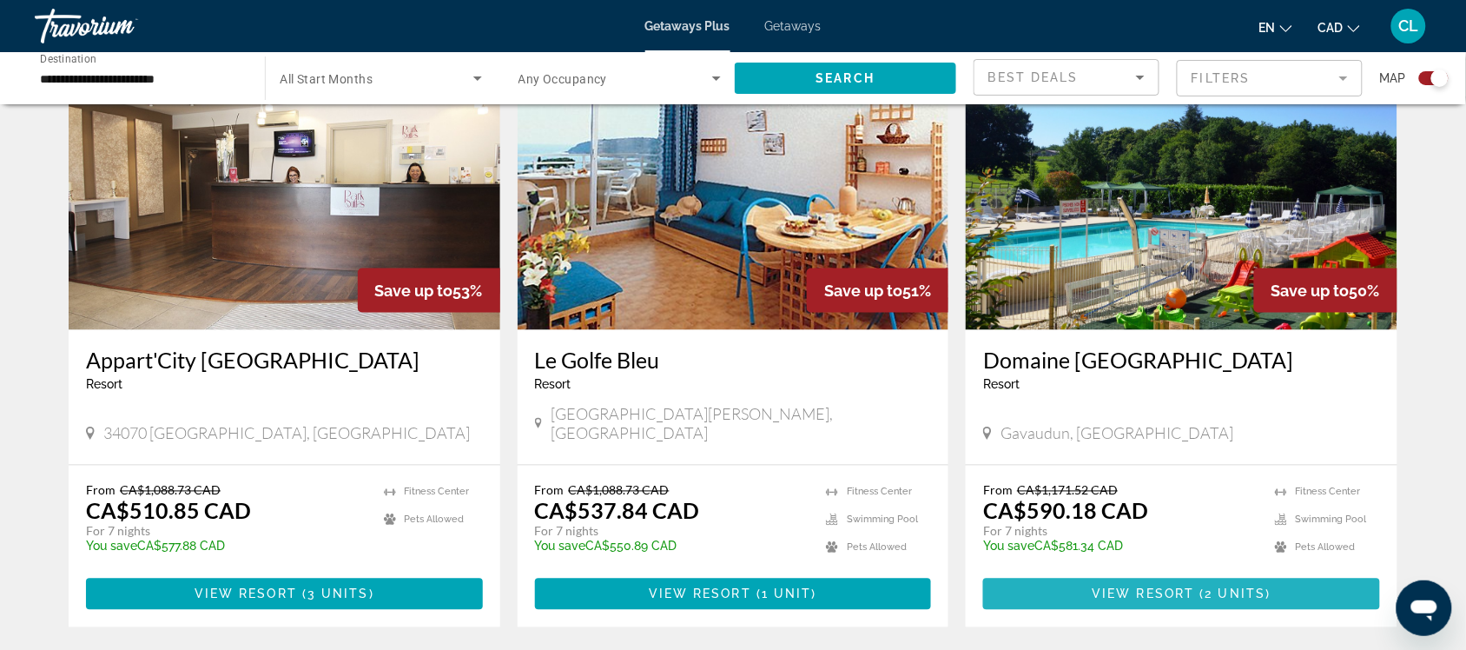
click at [1130, 587] on span "View Resort" at bounding box center [1144, 594] width 103 height 14
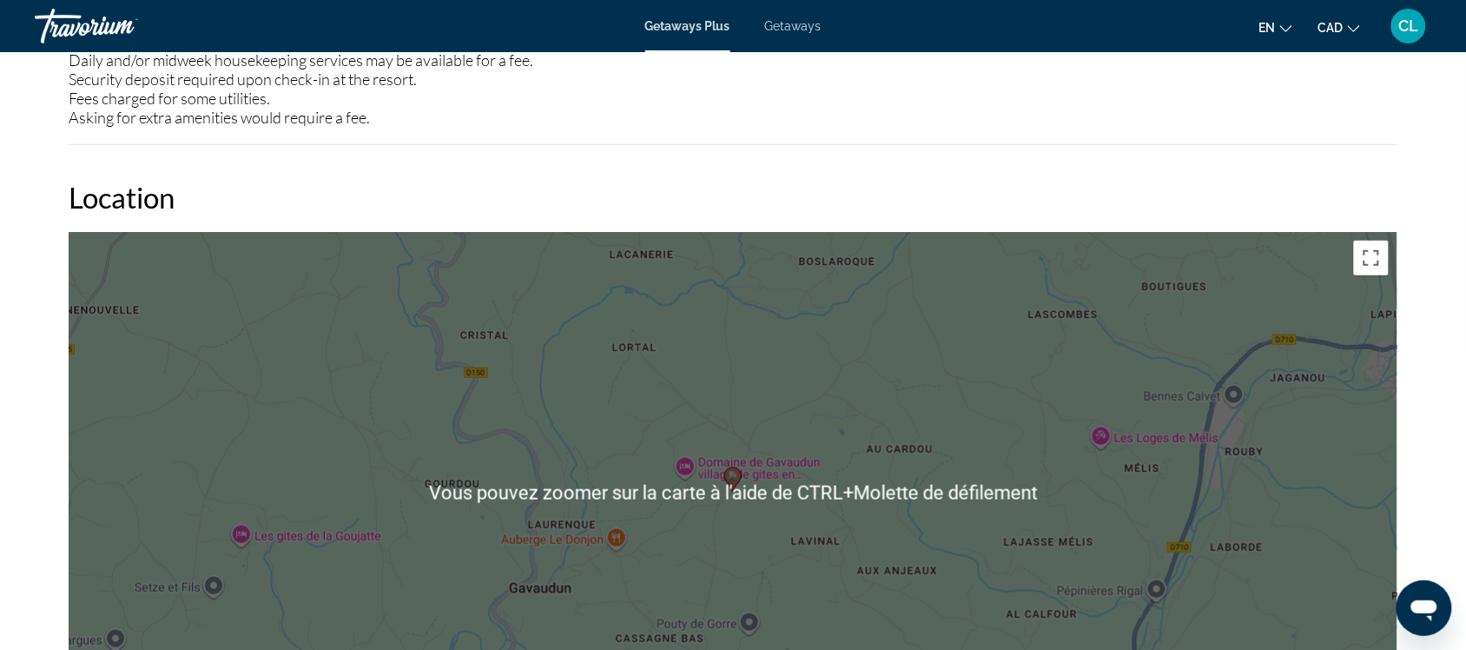
scroll to position [2280, 0]
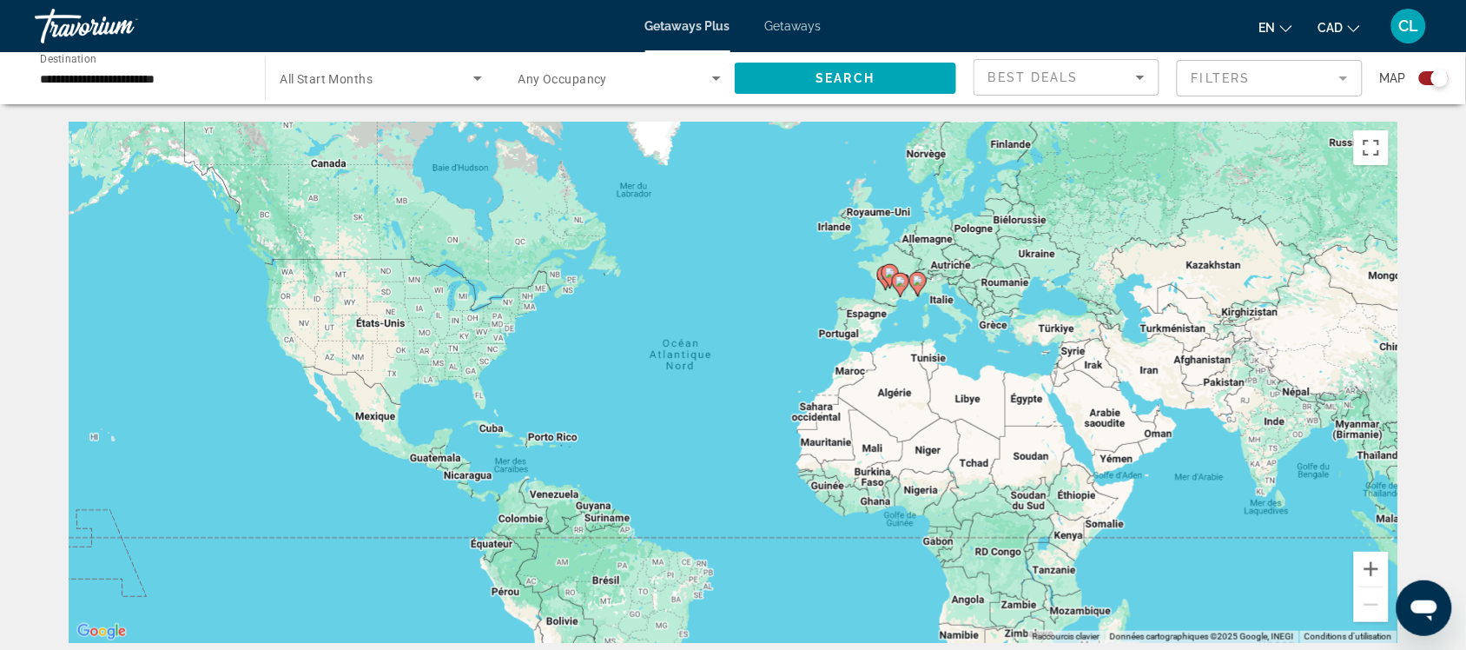
click at [869, 222] on div "Pour activer le glissement avec le clavier, appuyez sur Alt+Entrée. Une fois ce…" at bounding box center [733, 382] width 1329 height 521
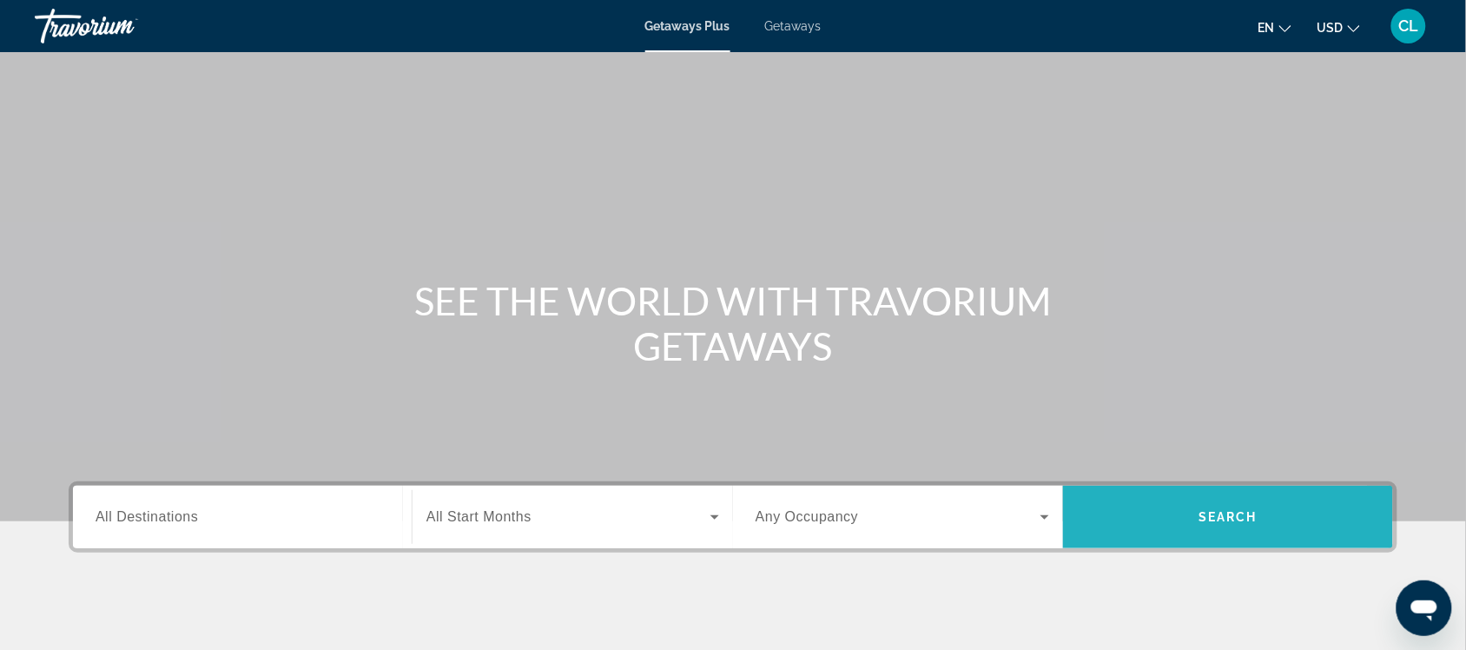
click at [1161, 506] on span "Search widget" at bounding box center [1228, 517] width 330 height 42
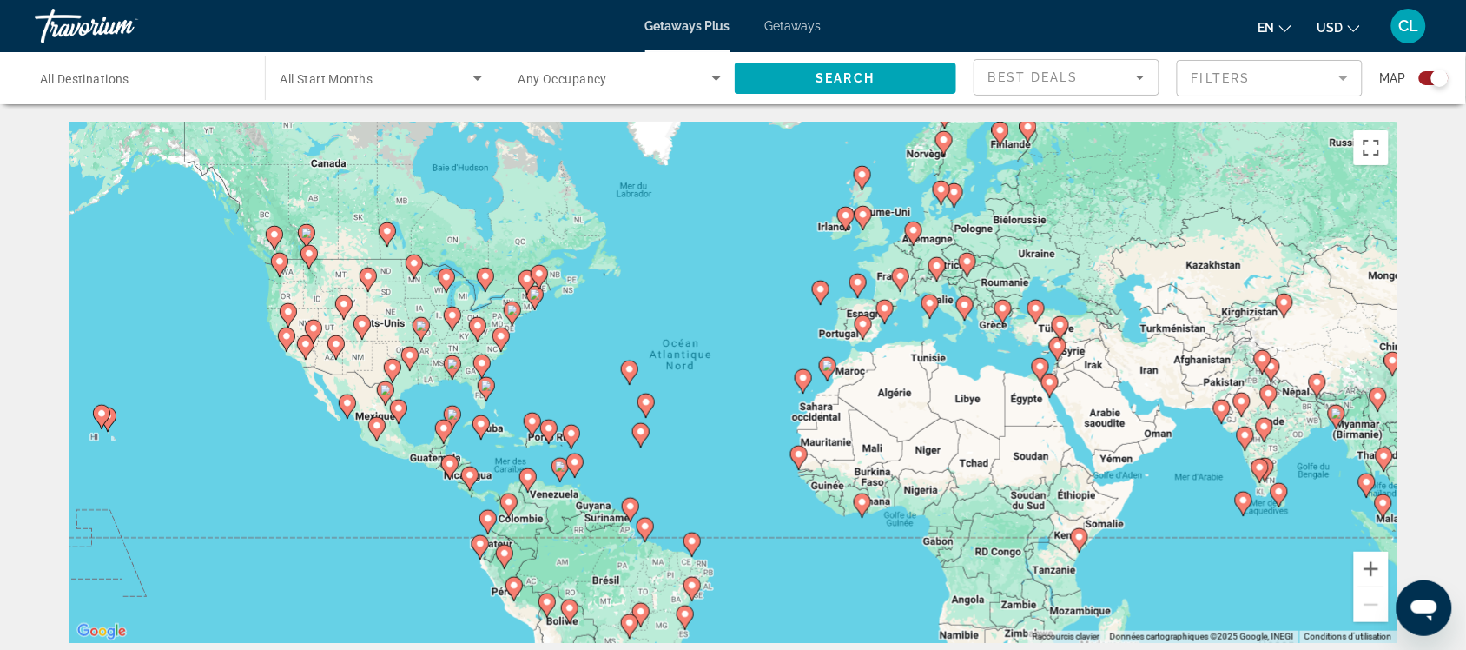
click at [858, 215] on icon "Main content" at bounding box center [864, 218] width 16 height 23
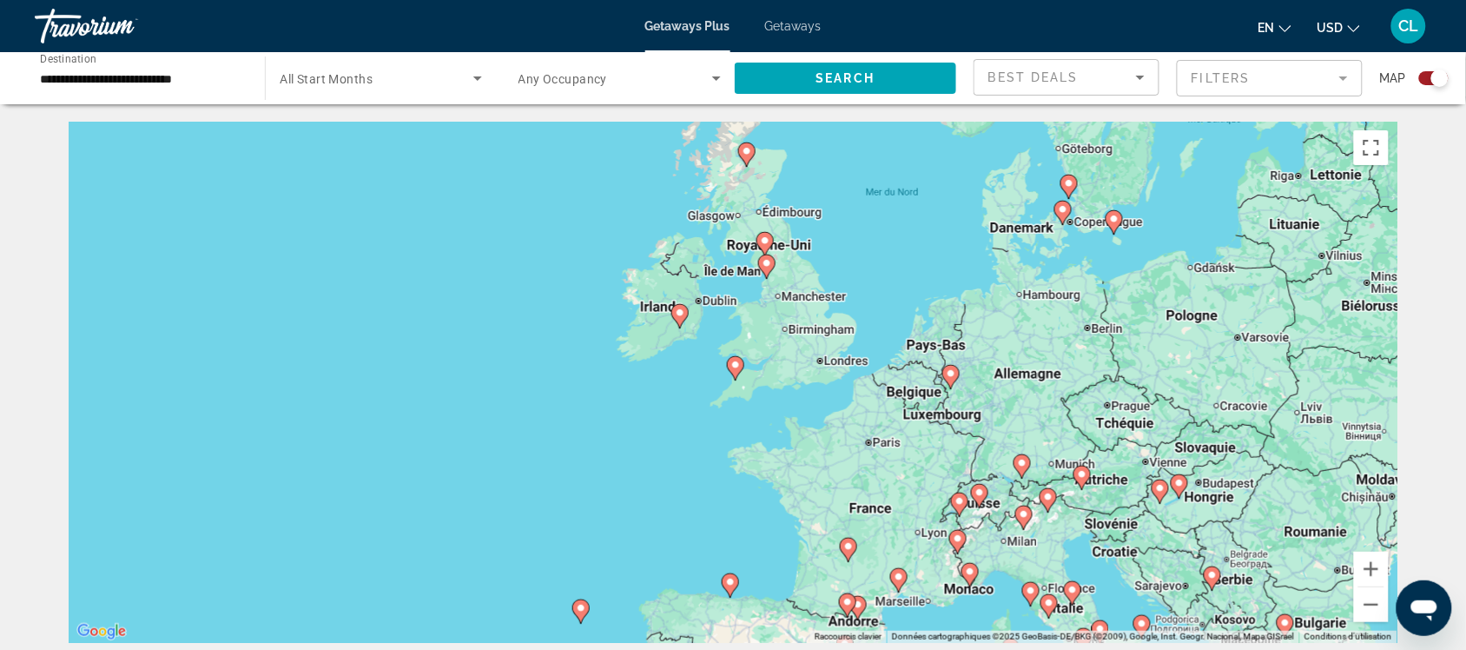
click at [735, 360] on image "Main content" at bounding box center [736, 365] width 10 height 10
type input "**********"
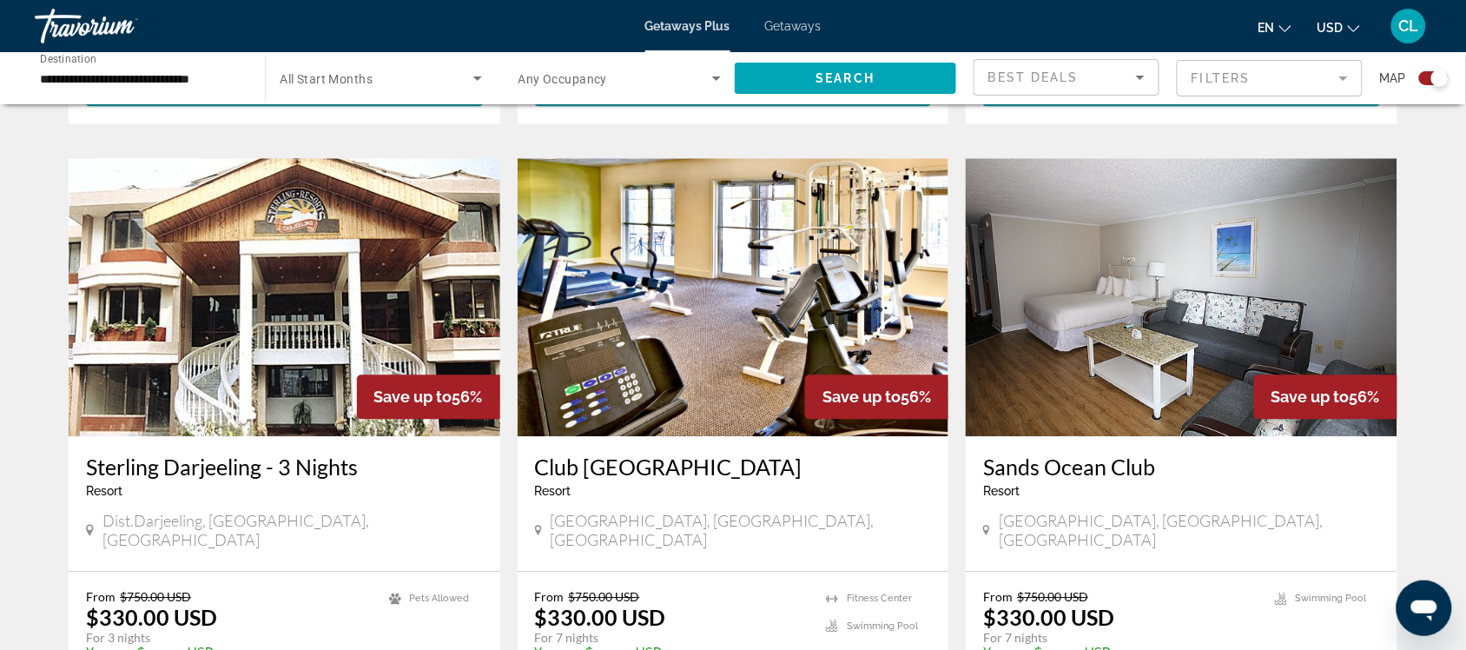
scroll to position [1194, 0]
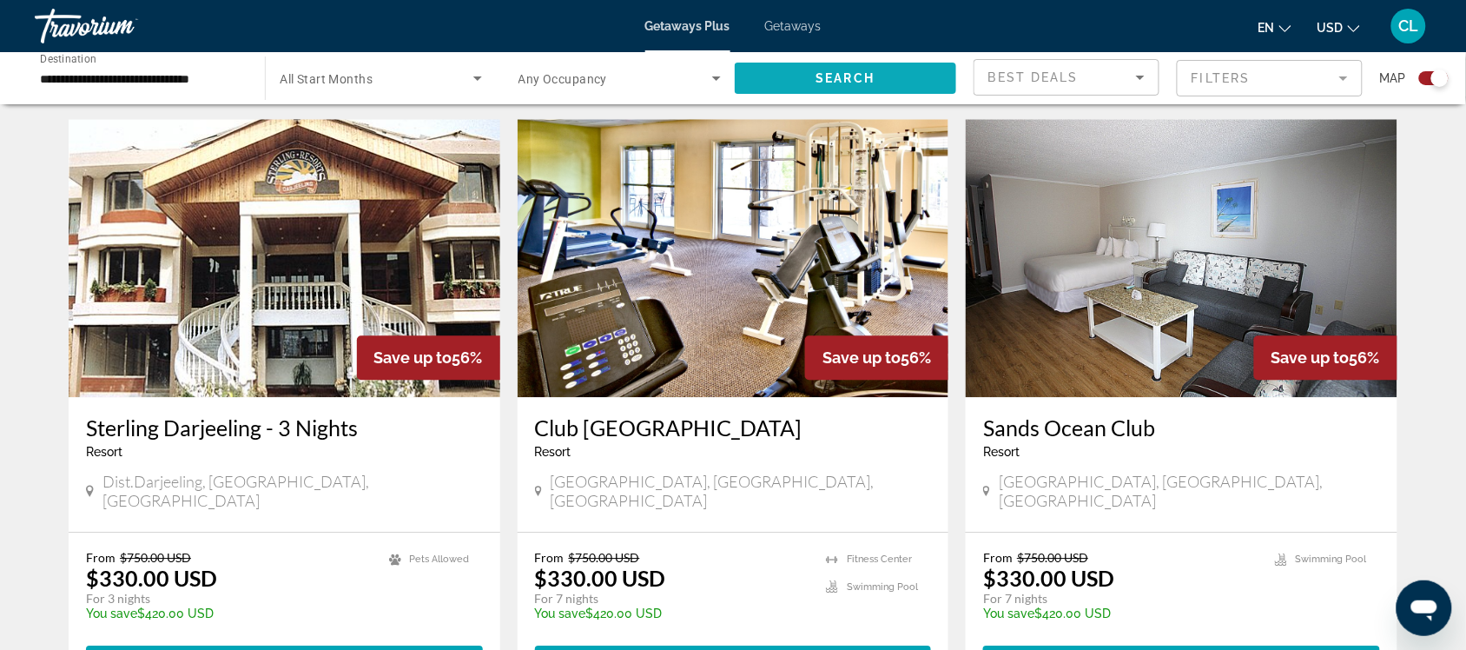
click at [790, 66] on span "Search widget" at bounding box center [846, 78] width 222 height 42
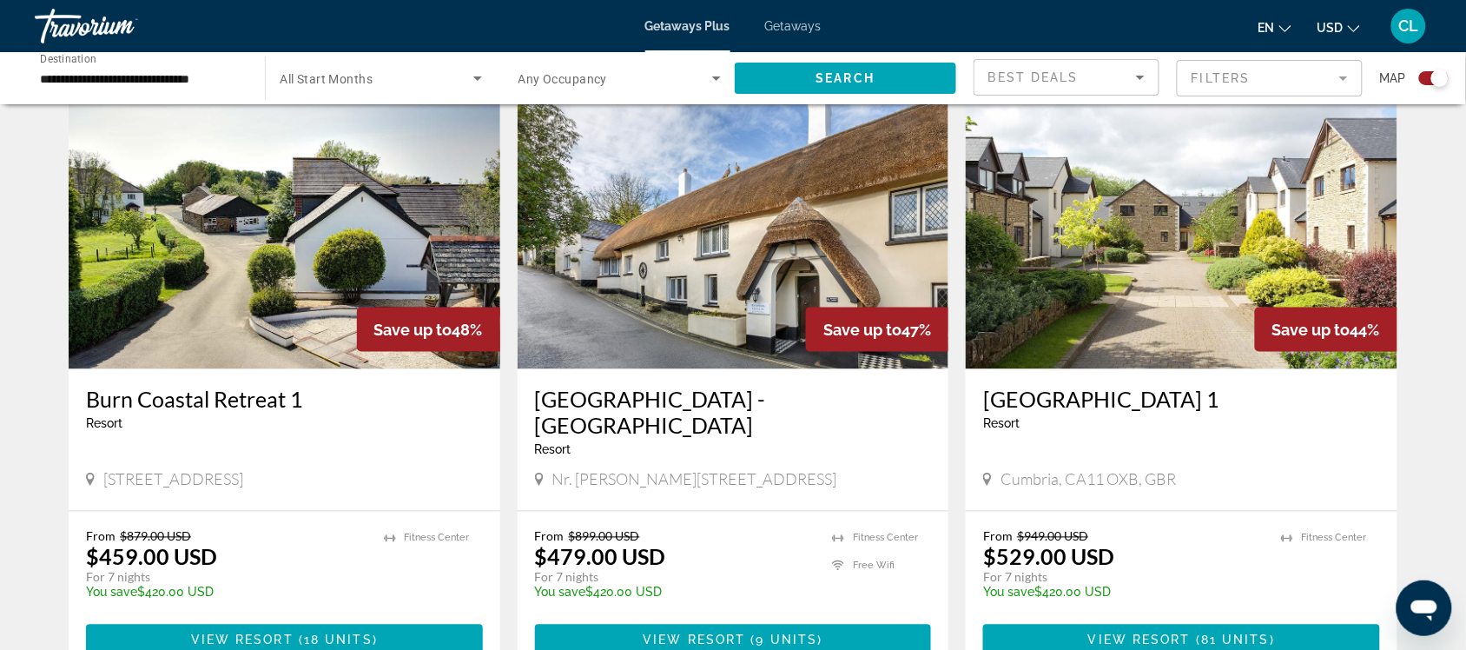
scroll to position [651, 0]
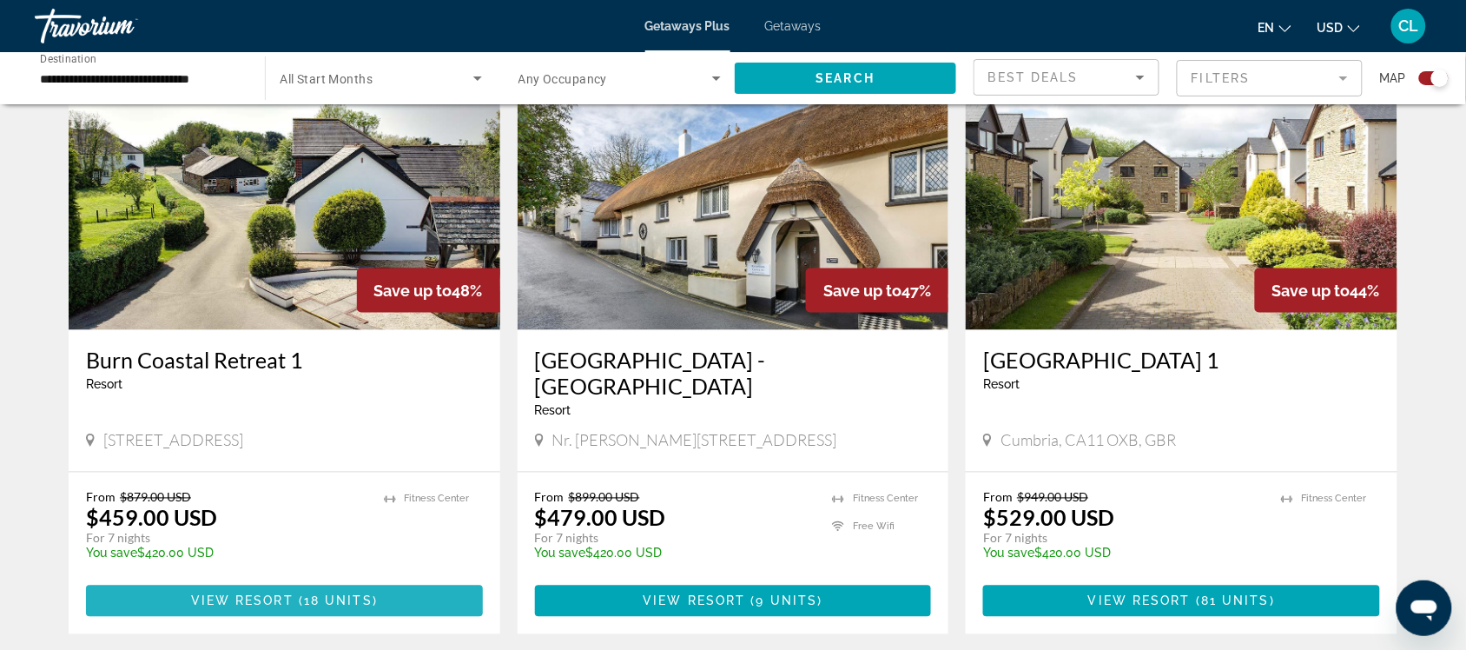
click at [292, 594] on span "View Resort" at bounding box center [242, 601] width 103 height 14
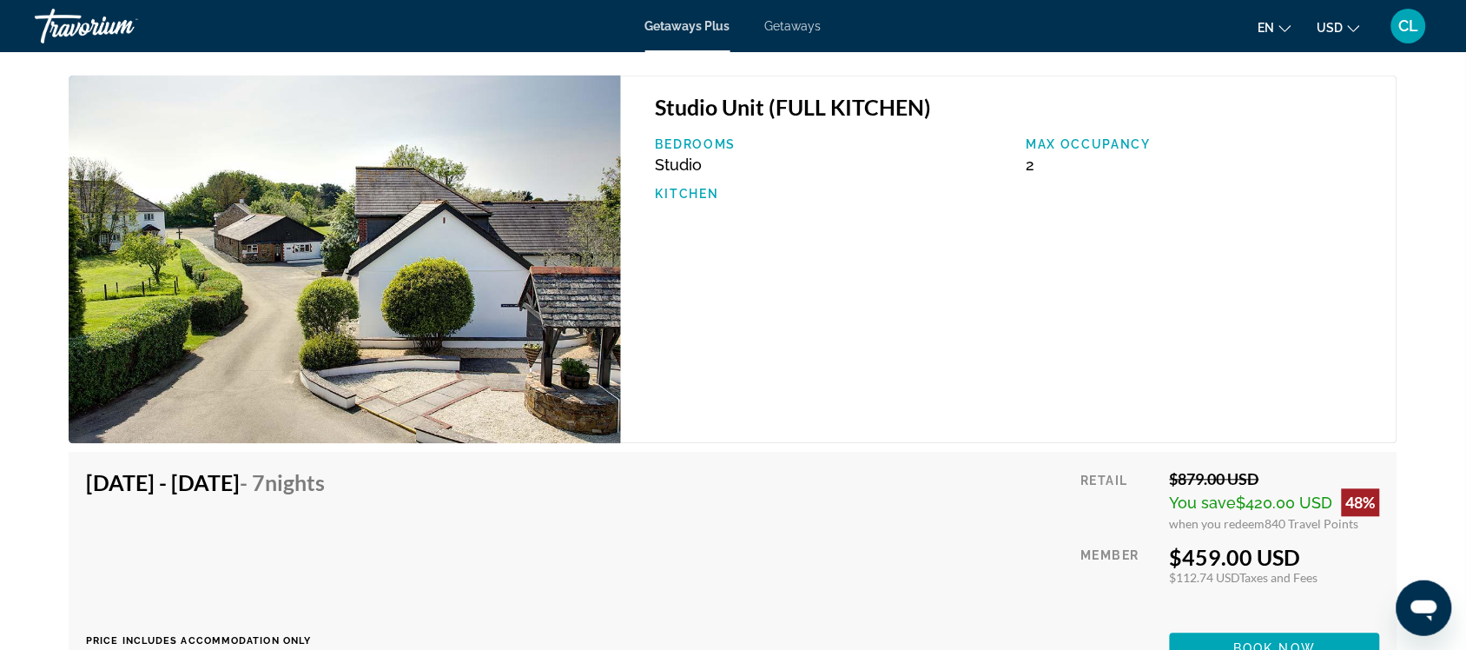
scroll to position [2823, 0]
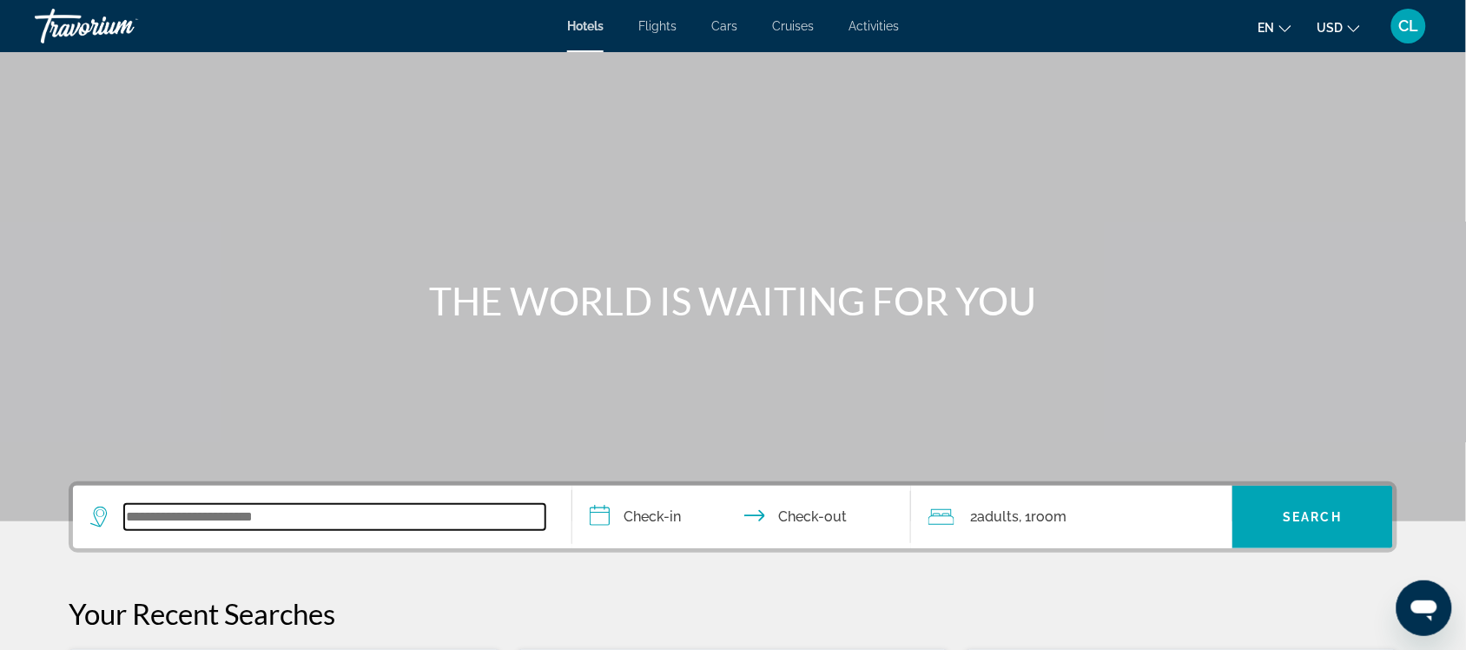
click at [128, 518] on input "Search widget" at bounding box center [334, 517] width 421 height 26
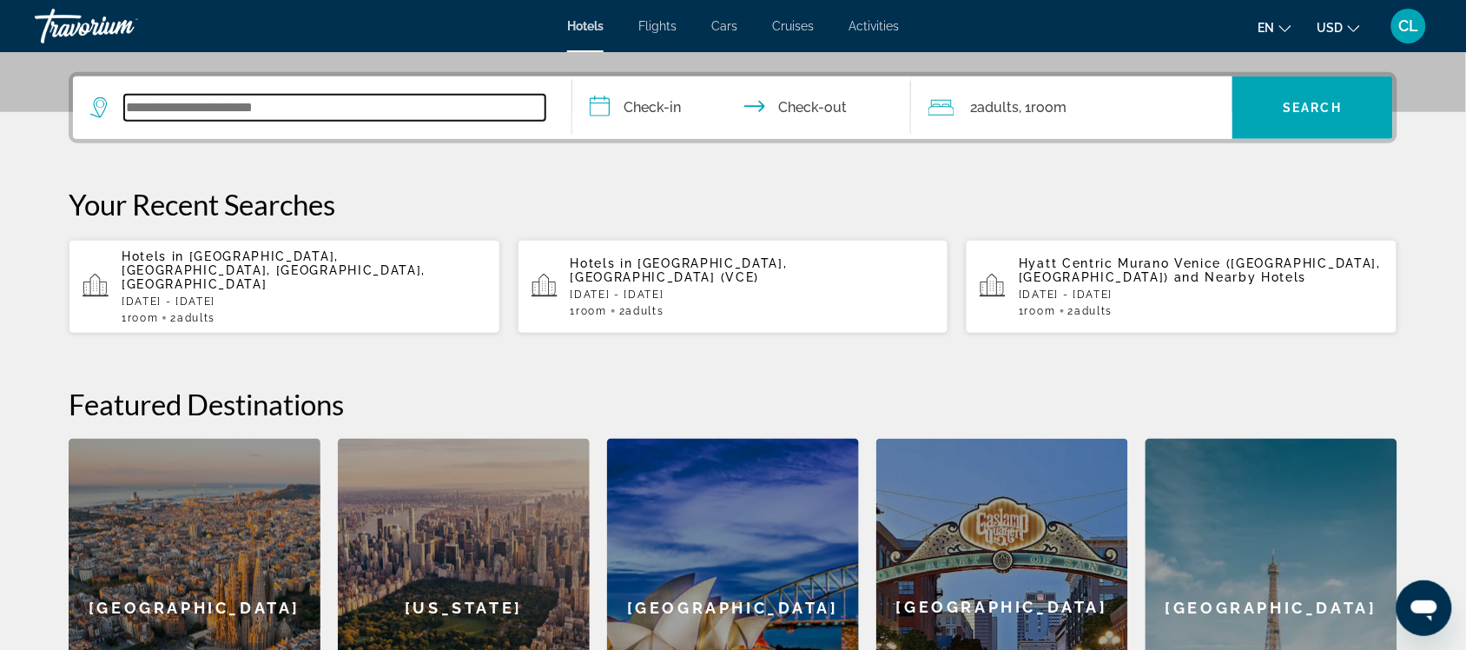
scroll to position [424, 0]
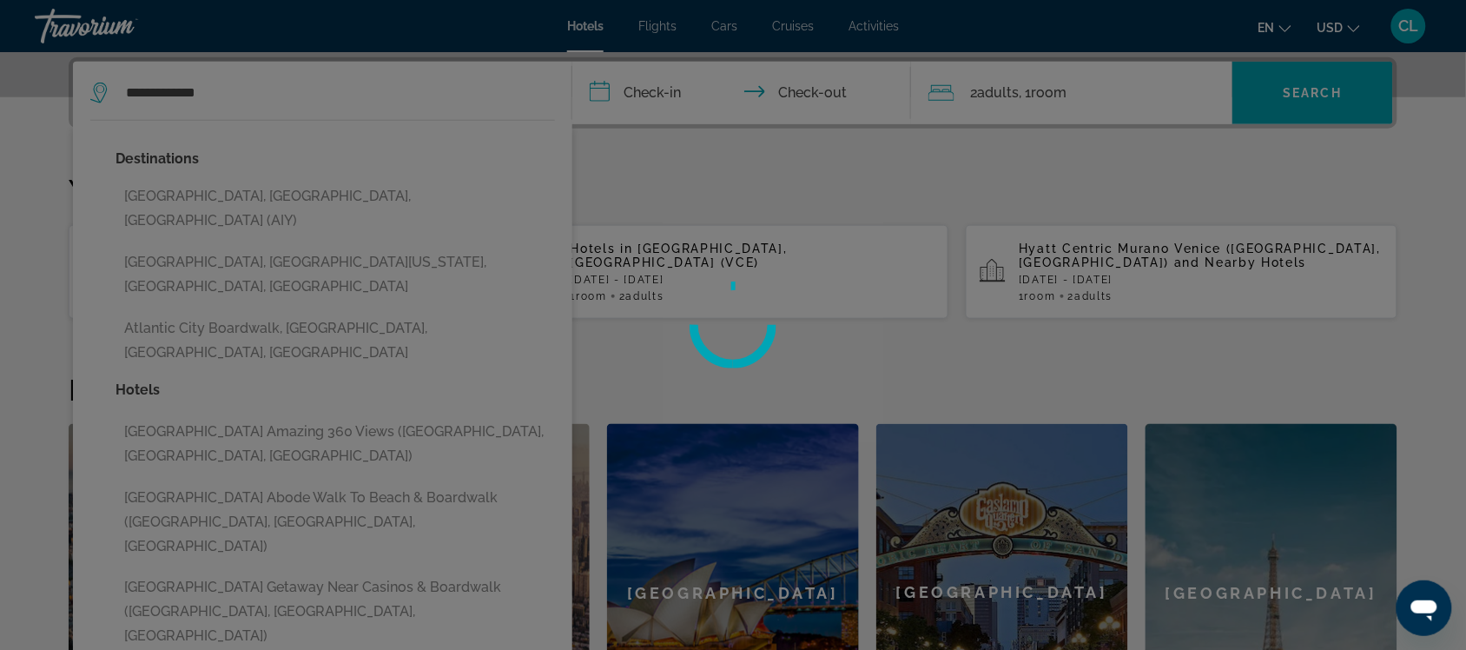
click at [274, 192] on div at bounding box center [733, 325] width 1466 height 650
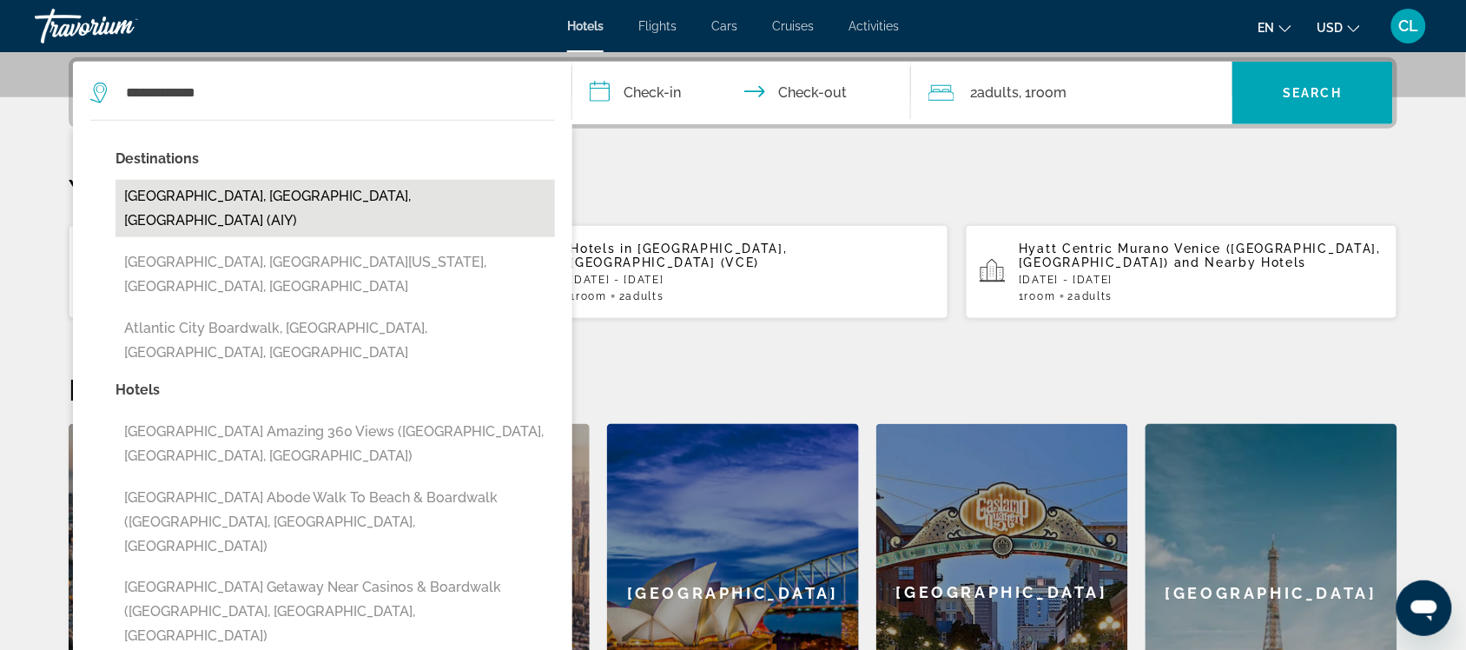
click at [233, 189] on button "Atlantic City, NJ, United States (AIY)" at bounding box center [336, 208] width 440 height 57
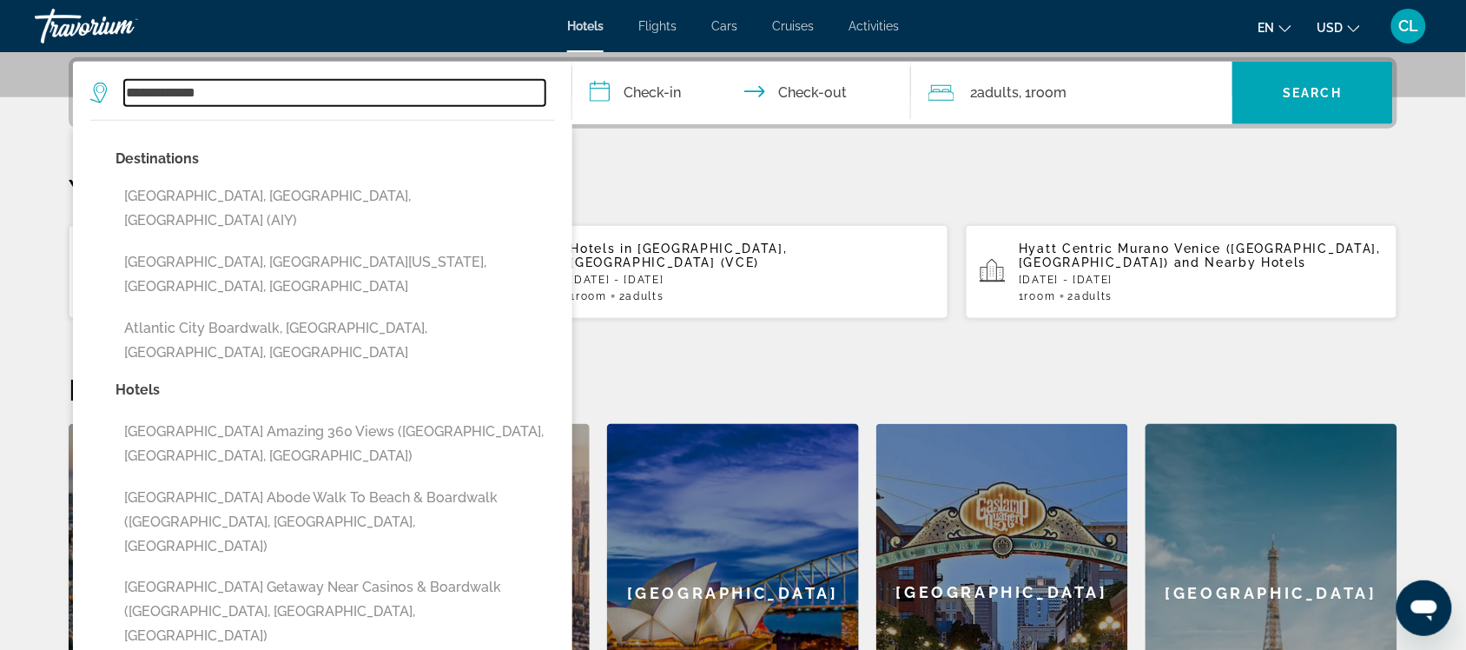
type input "**********"
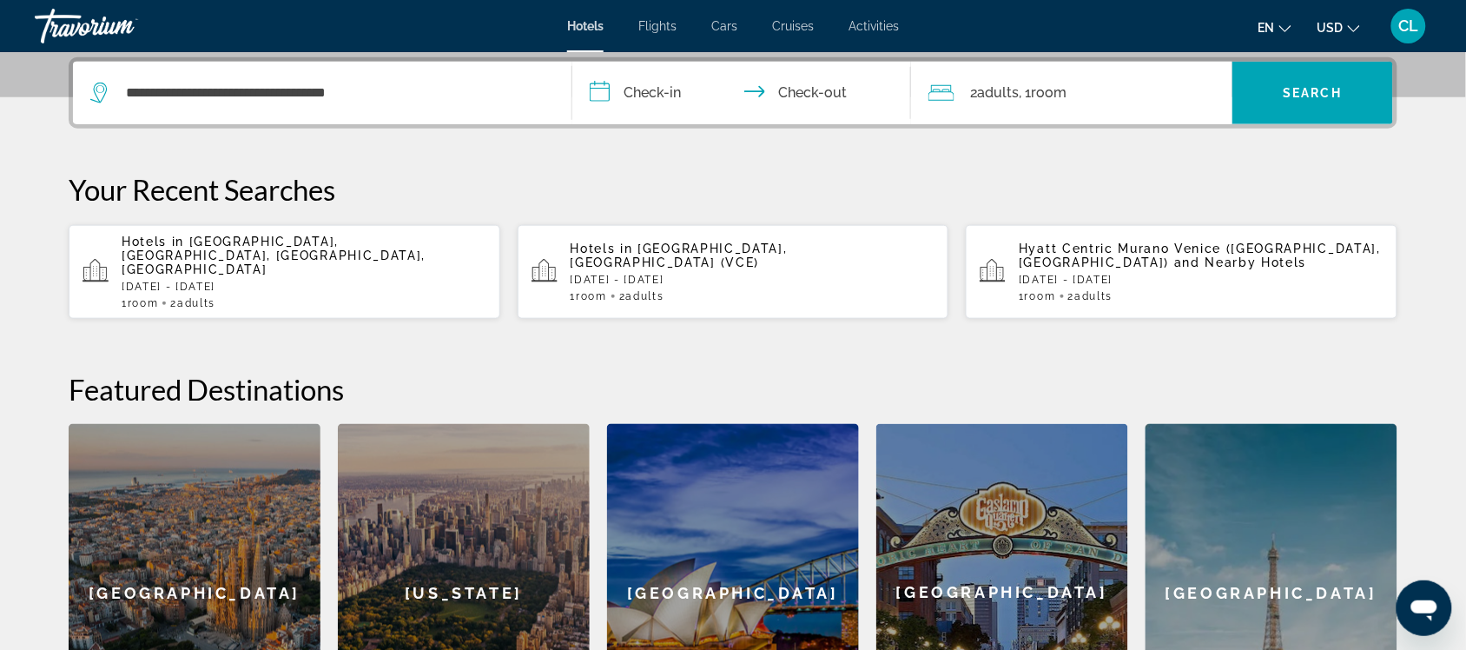
click at [605, 83] on input "**********" at bounding box center [745, 96] width 346 height 68
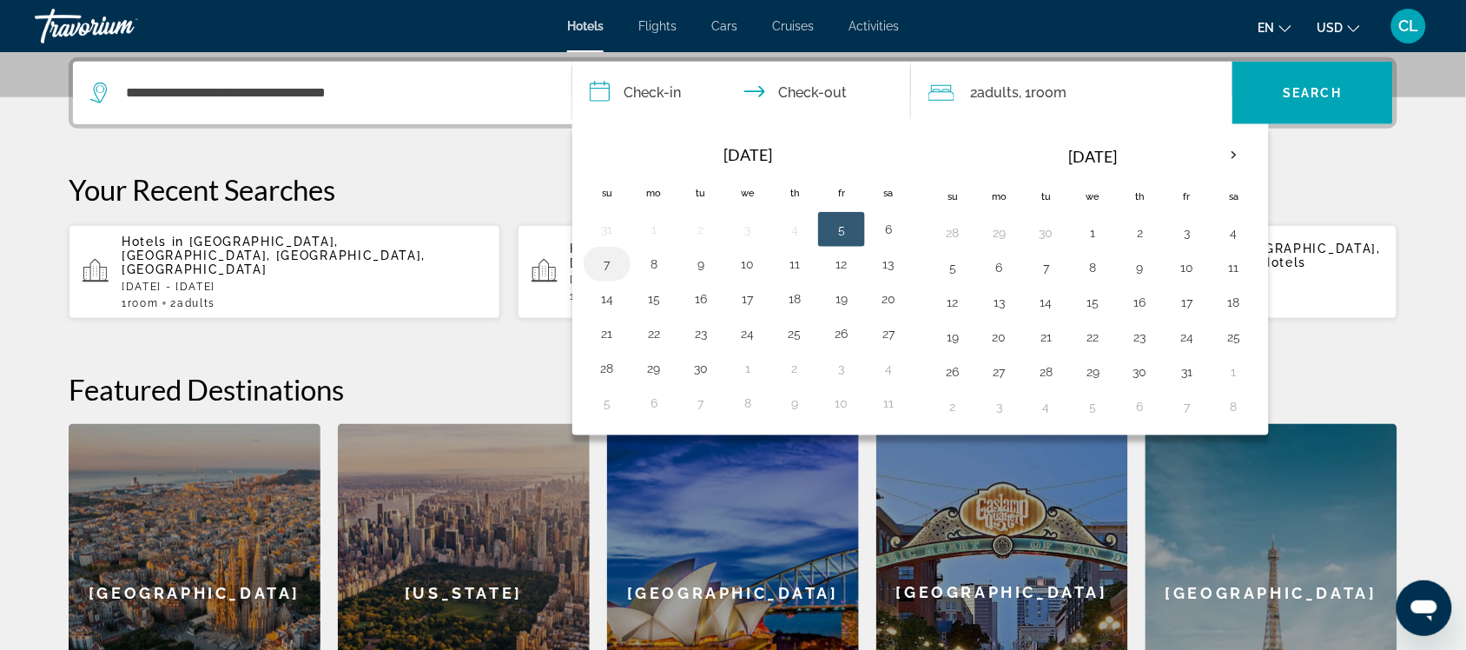
click at [602, 262] on button "7" at bounding box center [607, 264] width 28 height 24
click at [749, 262] on button "10" at bounding box center [748, 264] width 28 height 24
type input "**********"
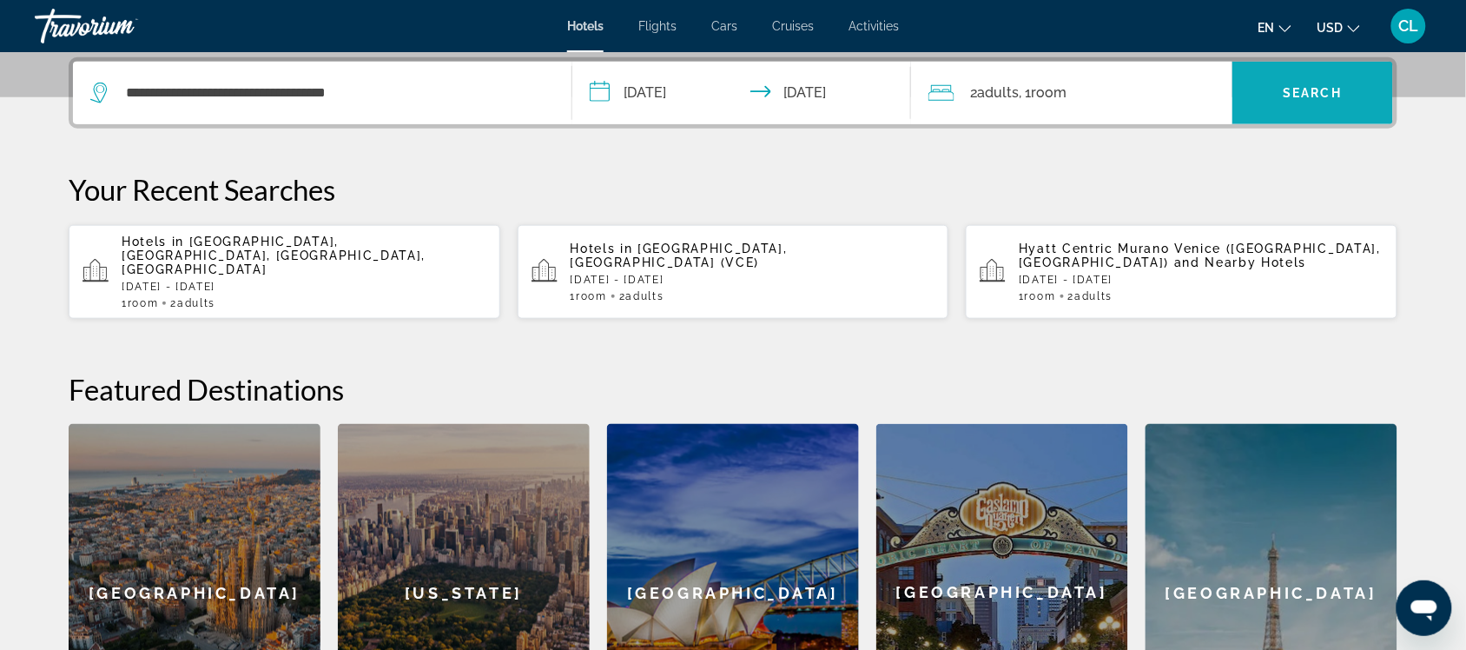
click at [1305, 86] on span "Search" at bounding box center [1313, 93] width 59 height 14
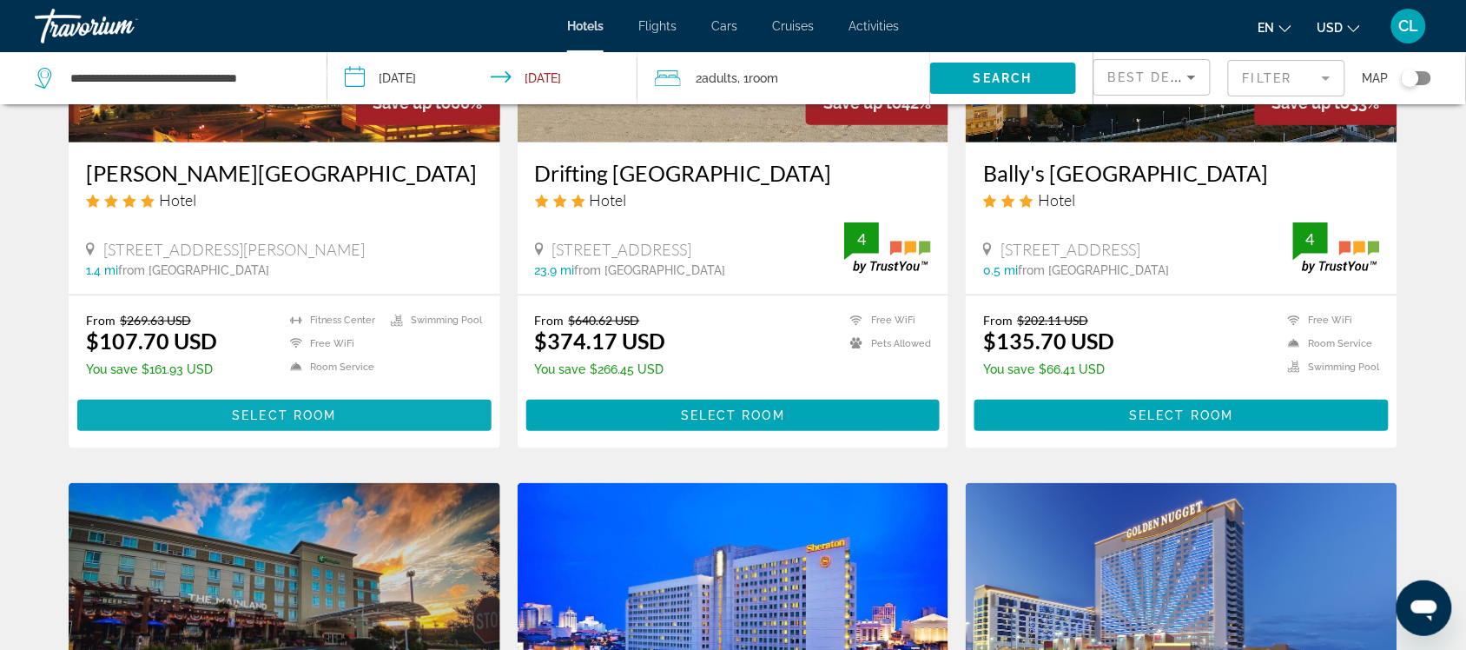
scroll to position [326, 0]
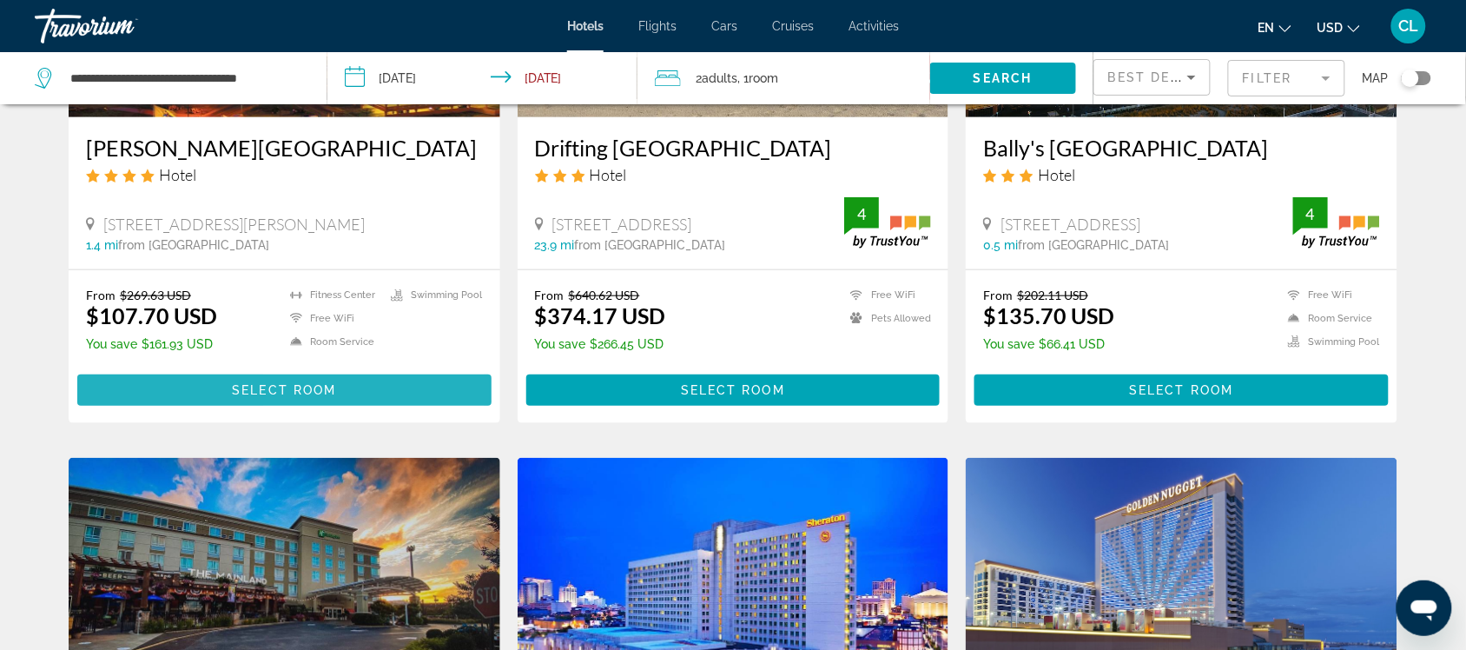
click at [268, 385] on span "Select Room" at bounding box center [284, 390] width 104 height 14
